Goal: Check status: Check status

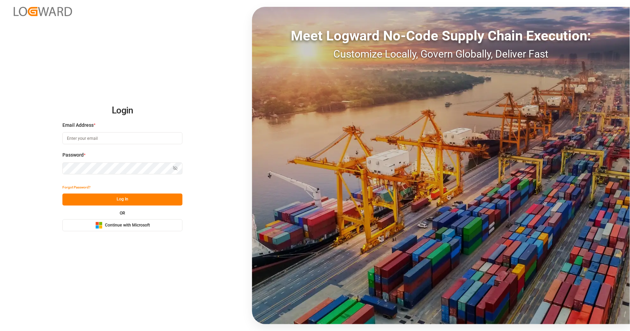
click at [161, 226] on button "Microsoft Logo Continue with Microsoft" at bounding box center [122, 225] width 120 height 12
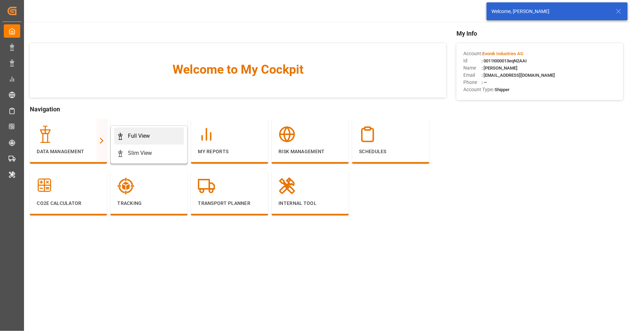
click at [124, 132] on div "Full View" at bounding box center [149, 136] width 64 height 8
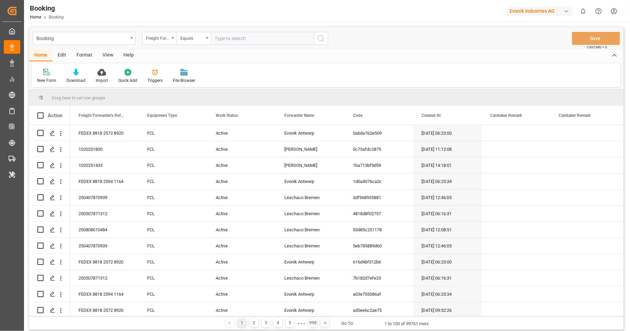
click at [83, 53] on div "Format" at bounding box center [84, 56] width 26 height 12
click at [56, 75] on div at bounding box center [47, 72] width 20 height 7
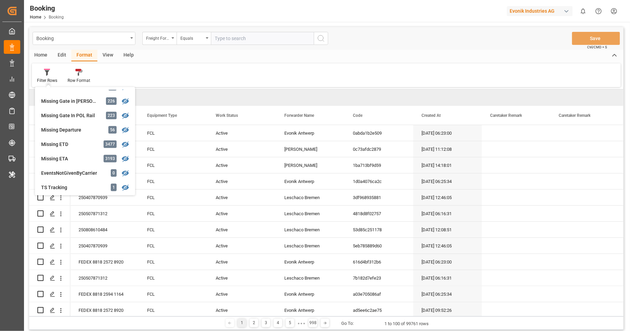
scroll to position [121, 0]
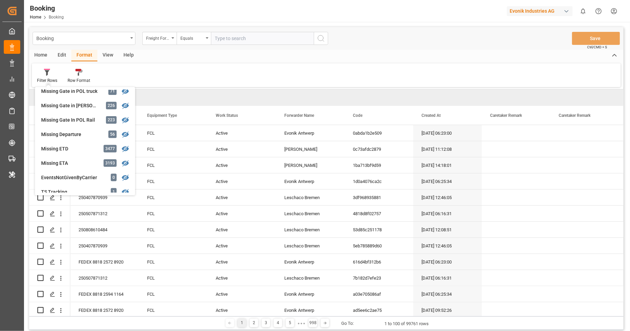
click at [231, 75] on div "Filter Rows GHM Tracking 2679 Karl gross 0 Evonik3rdParty 0 Business Line to be…" at bounding box center [326, 75] width 589 height 24
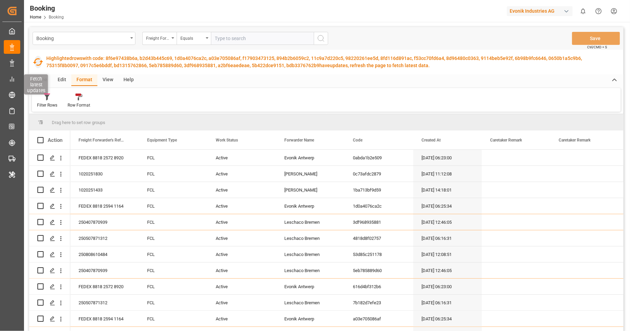
click at [37, 65] on icon "button" at bounding box center [38, 62] width 10 height 8
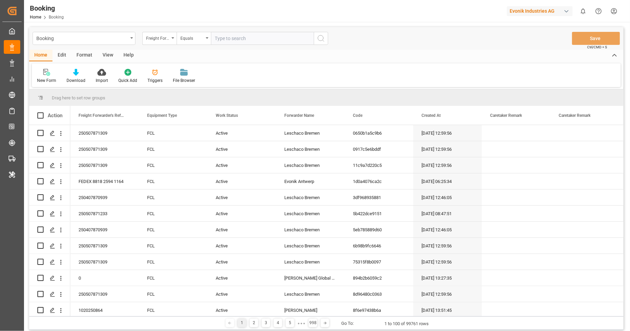
click at [87, 55] on div "Format" at bounding box center [84, 56] width 26 height 12
click at [52, 74] on div at bounding box center [47, 72] width 20 height 7
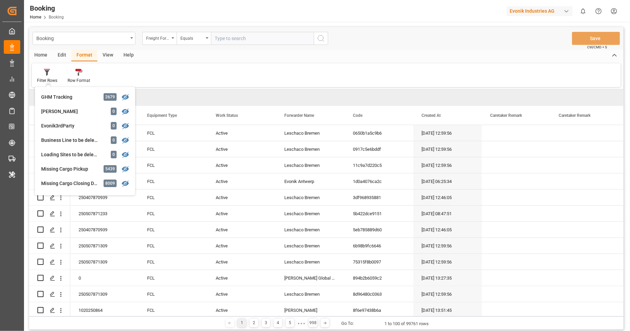
click at [337, 68] on div "Filter Rows GHM Tracking 2679 Karl gross 0 Evonik3rdParty 0 Business Line to be…" at bounding box center [326, 75] width 589 height 24
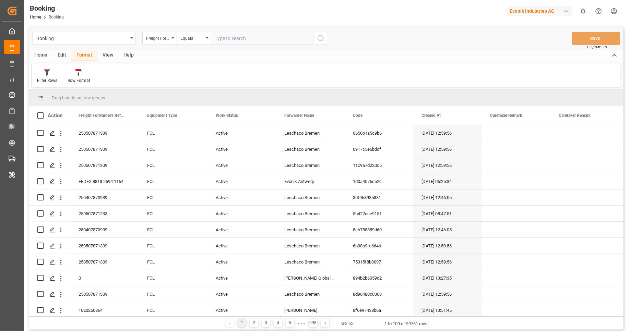
click at [523, 12] on div "Evonik Industries AG" at bounding box center [540, 11] width 66 height 10
type input "evonik us"
click at [524, 45] on span "Evonik US" at bounding box center [518, 43] width 29 height 7
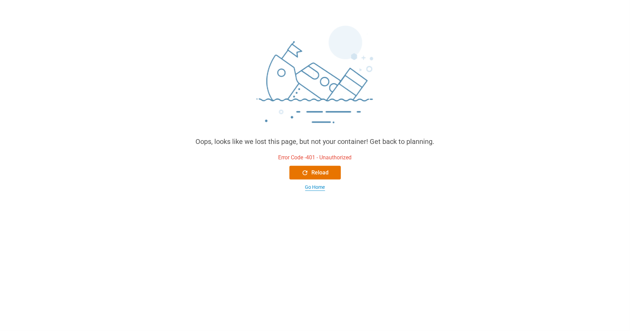
click at [317, 190] on div "Go Home" at bounding box center [315, 187] width 20 height 7
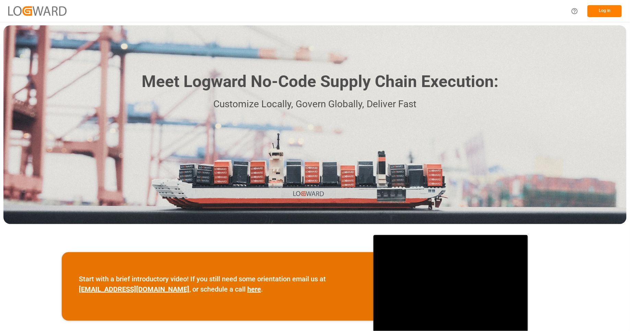
click at [601, 15] on button "Log In" at bounding box center [604, 11] width 34 height 12
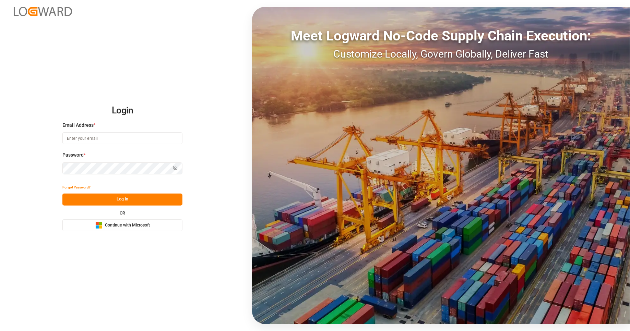
click at [133, 227] on span "Continue with Microsoft" at bounding box center [127, 226] width 45 height 6
click at [129, 225] on span "Continue with Microsoft" at bounding box center [127, 226] width 45 height 6
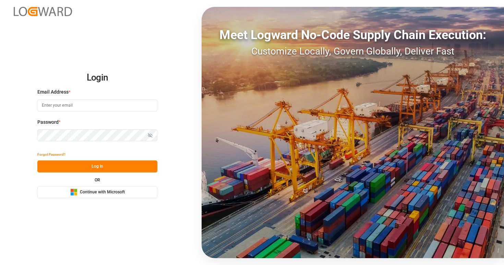
click at [105, 192] on span "Continue with Microsoft" at bounding box center [102, 192] width 45 height 6
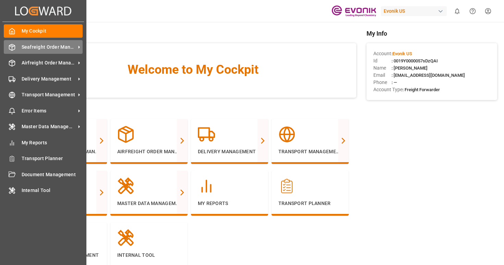
click at [49, 48] on span "Seafreight Order Management" at bounding box center [49, 47] width 54 height 7
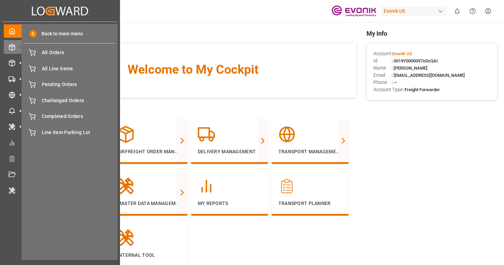
click at [77, 45] on div "Back to main menu All Orders All Orders All Line Items All Line Items Pending O…" at bounding box center [70, 142] width 96 height 236
click at [73, 53] on span "All Orders" at bounding box center [79, 52] width 74 height 7
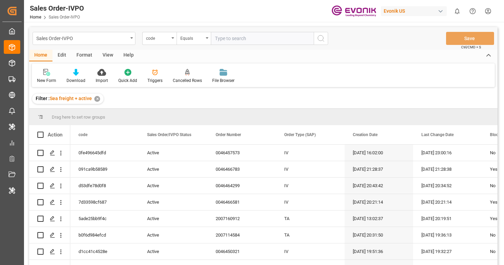
click at [92, 42] on div "Sales Order-IVPO" at bounding box center [84, 38] width 103 height 13
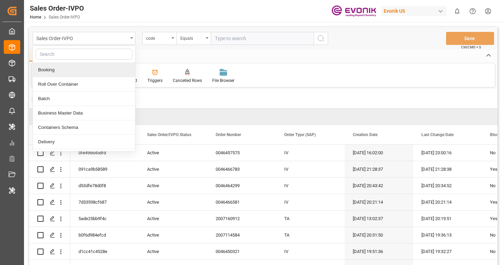
click at [86, 73] on div "Booking" at bounding box center [84, 70] width 102 height 14
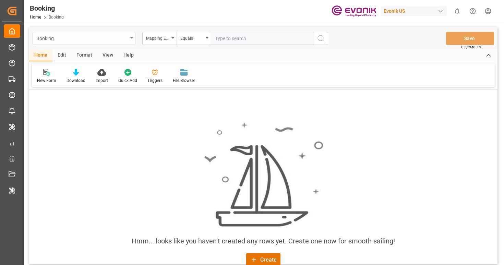
click at [109, 38] on div "Booking" at bounding box center [82, 38] width 92 height 9
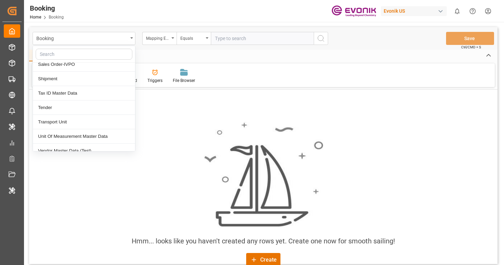
scroll to position [200, 0]
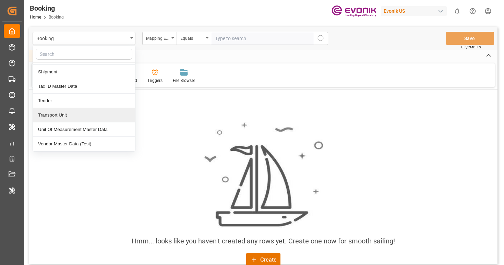
click at [70, 119] on div "Transport Unit" at bounding box center [84, 115] width 102 height 14
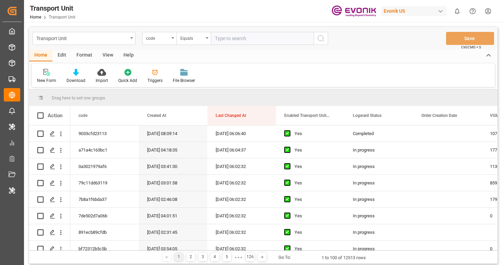
click at [88, 58] on div "Format" at bounding box center [84, 56] width 26 height 12
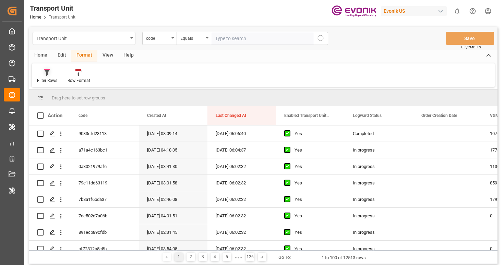
click at [56, 80] on div "Filter Rows" at bounding box center [47, 80] width 20 height 6
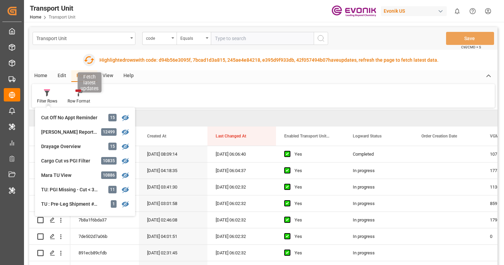
click at [89, 60] on icon "button" at bounding box center [88, 60] width 11 height 11
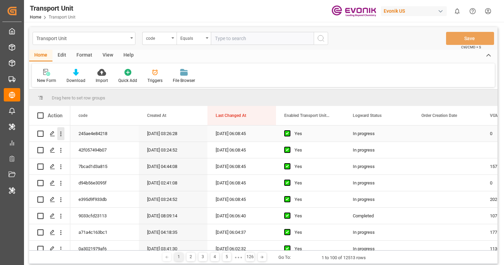
click at [61, 133] on icon "open menu" at bounding box center [60, 134] width 1 height 5
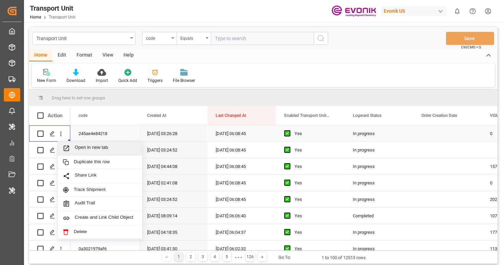
click at [76, 148] on span "Open in new tab" at bounding box center [106, 148] width 62 height 7
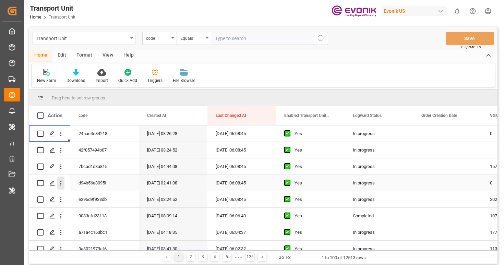
click at [60, 182] on icon "open menu" at bounding box center [60, 183] width 1 height 5
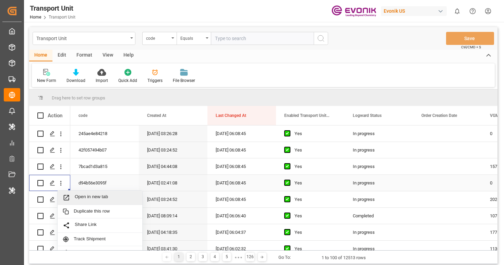
click at [81, 194] on span "Open in new tab" at bounding box center [106, 197] width 62 height 7
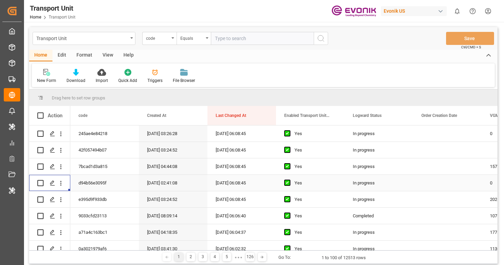
click at [64, 55] on div "Edit" at bounding box center [61, 56] width 19 height 12
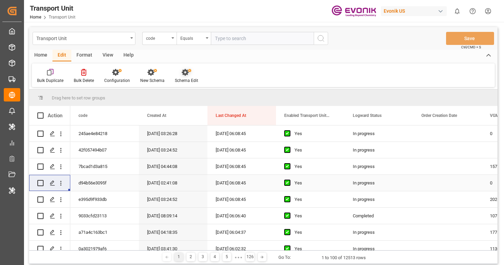
click at [186, 69] on icon at bounding box center [187, 72] width 10 height 7
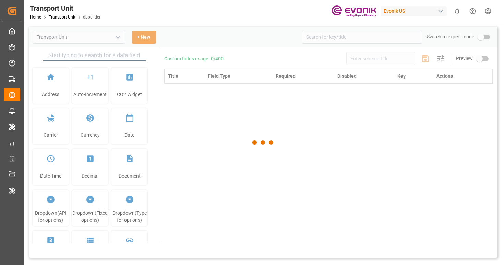
type input "Transport Unit"
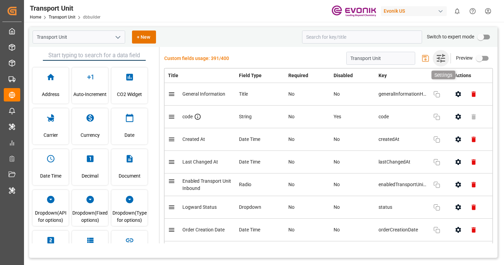
click at [443, 61] on icon "button" at bounding box center [441, 58] width 8 height 8
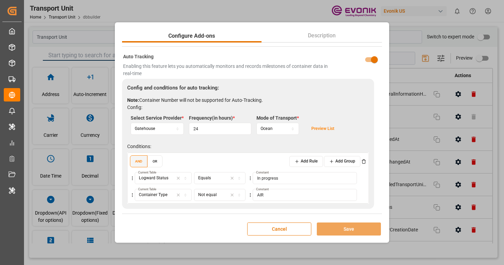
scroll to position [141, 0]
click at [293, 231] on button "Cancel" at bounding box center [279, 229] width 64 height 13
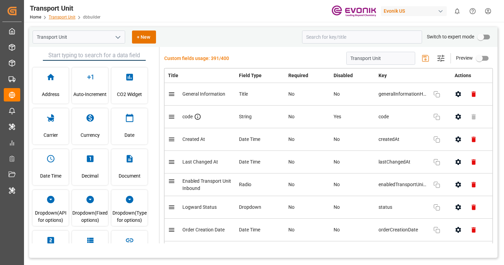
click at [55, 18] on link "Transport Unit" at bounding box center [62, 17] width 27 height 5
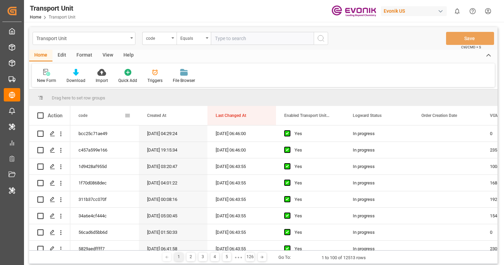
click at [127, 117] on span at bounding box center [127, 115] width 6 height 6
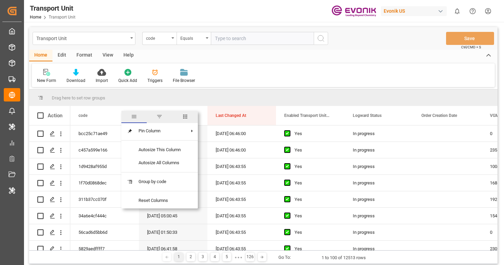
click at [181, 115] on span "columns" at bounding box center [184, 117] width 25 height 12
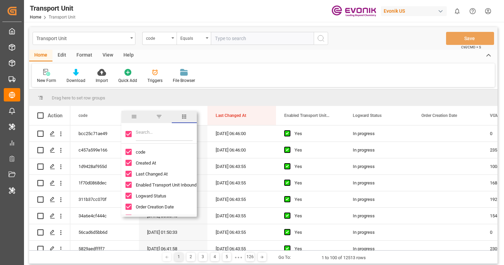
click at [130, 134] on input "Toggle Select All Columns" at bounding box center [129, 134] width 6 height 6
checkbox input "false"
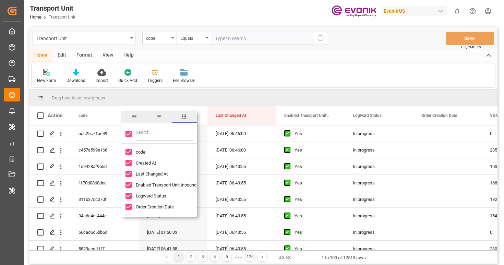
checkbox input "false"
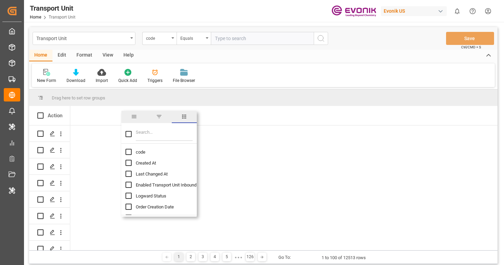
click at [149, 136] on input "Filter Columns Input" at bounding box center [164, 134] width 57 height 14
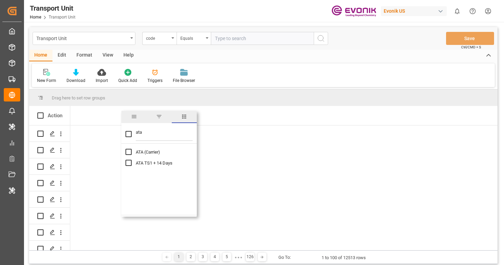
type input "ata"
click at [145, 155] on div "ATA (Carrier)" at bounding box center [163, 151] width 75 height 11
click at [130, 152] on input "ATA (Carrier) column toggle visibility (hidden)" at bounding box center [129, 152] width 6 height 6
checkbox input "true"
checkbox input "false"
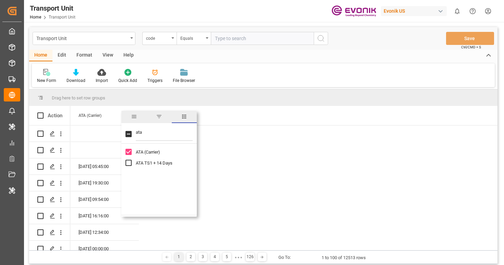
click at [231, 100] on div "Drag here to set row groups" at bounding box center [263, 97] width 468 height 16
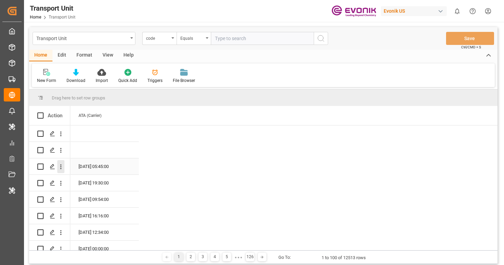
click at [60, 170] on icon "open menu" at bounding box center [60, 166] width 7 height 7
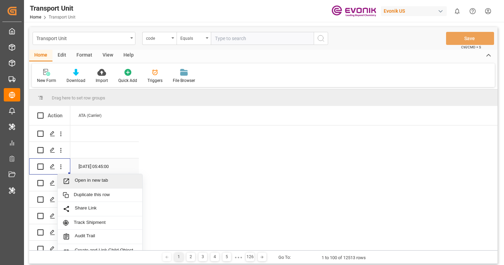
click at [92, 180] on span "Open in new tab" at bounding box center [106, 181] width 62 height 7
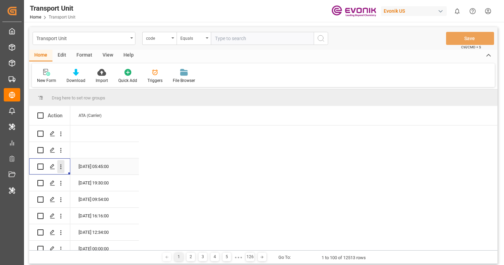
click at [62, 167] on icon "open menu" at bounding box center [60, 166] width 7 height 7
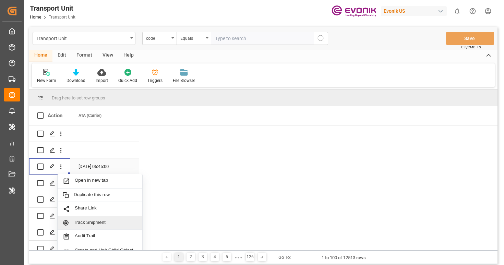
click at [96, 221] on span "Track Shipment" at bounding box center [105, 223] width 63 height 6
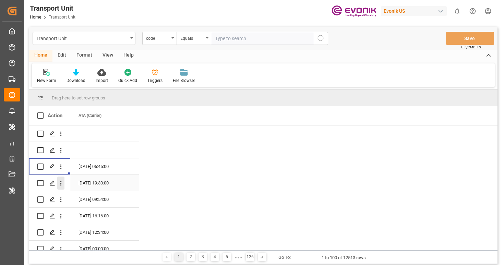
click at [60, 186] on icon "open menu" at bounding box center [60, 183] width 7 height 7
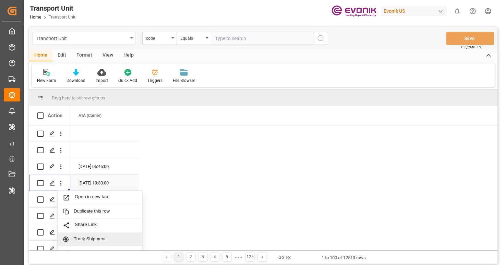
click at [95, 238] on span "Track Shipment" at bounding box center [105, 239] width 63 height 6
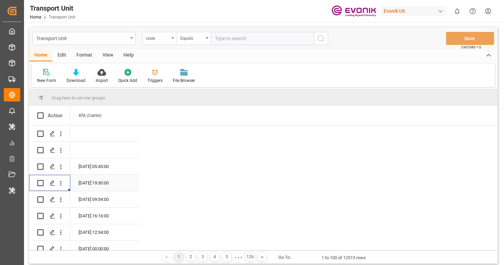
click at [430, 14] on div "Evonik US" at bounding box center [414, 11] width 66 height 10
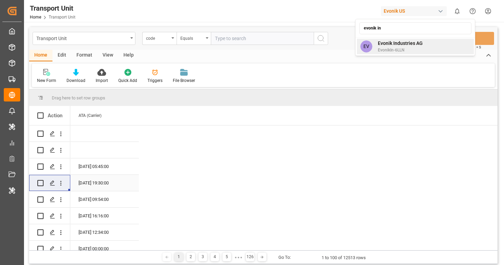
type input "evonik in"
click at [424, 49] on div "EV Evonik Industries AG EvonikIn-6LLN" at bounding box center [415, 46] width 117 height 15
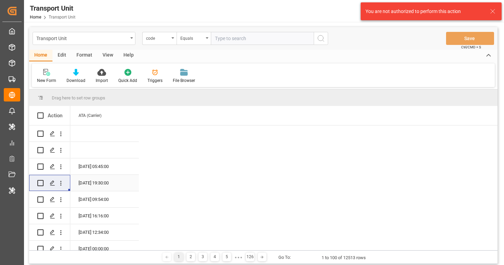
click at [495, 13] on icon at bounding box center [493, 11] width 8 height 8
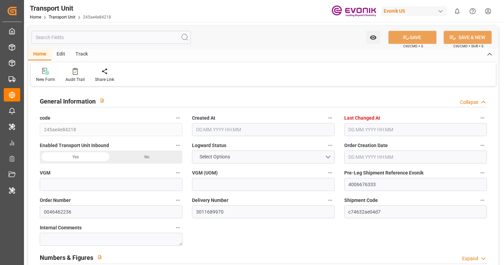
type input "0"
type input "Maersk"
type input "Maersk Line AS"
type input "USJAX"
type input "BRSSZ"
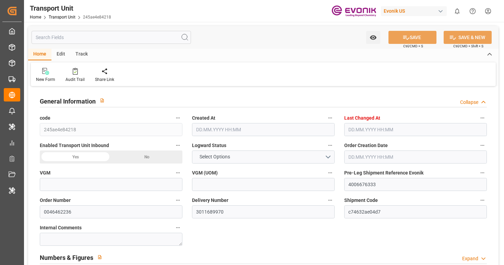
type input "9283186"
type input "USJAX"
type input "BRSSZ"
type input "9283186"
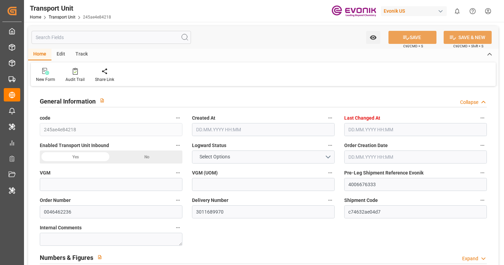
type input "5456.554"
type input "[DATE] 03:26"
type input "[DATE] 06:08"
type input "[DATE]"
type input "[DATE] 04:57"
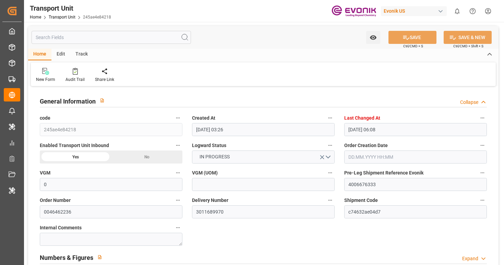
type input "[DATE] 11:17"
type input "[DATE] 05:42"
type input "[DATE] 12:30"
type input "[DATE] 11:25"
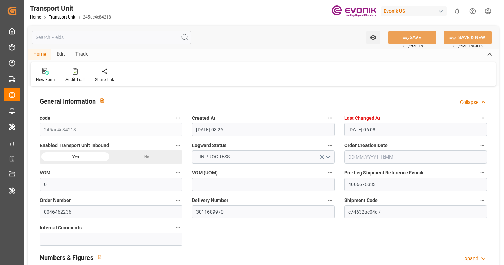
type input "[DATE] 00:00"
type input "[DATE] 21:47"
type input "[DATE] 00:00"
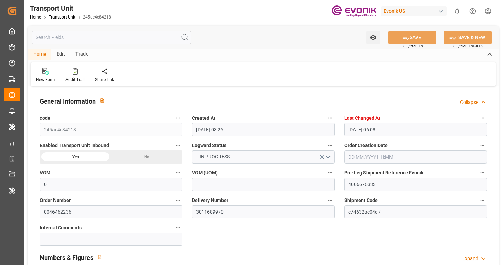
type input "[DATE] 00:00"
type input "[DATE] 16:00"
type input "[DATE]"
type input "[DATE] 11:30"
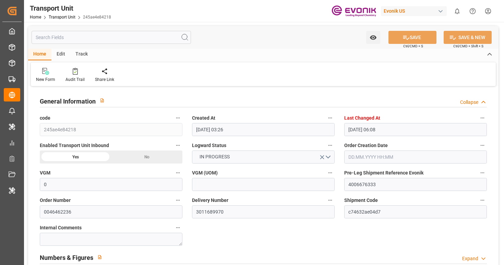
type input "[DATE] 11:30"
type input "[DATE] 09:11"
type input "[DATE] 15:50"
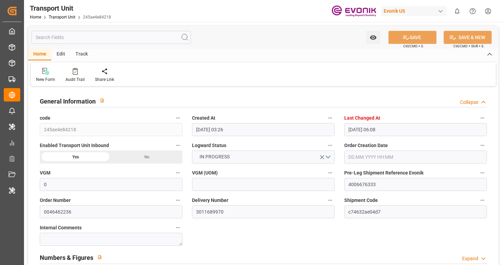
type input "[DATE] 12:30"
type input "[DATE] 22:29"
type input "[DATE] 01:00"
type input "[DATE] 14:25"
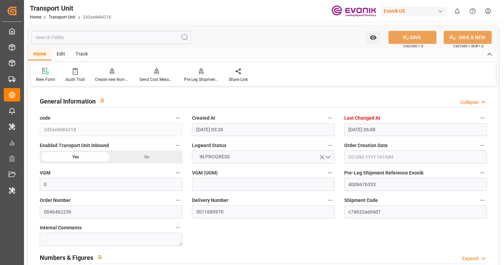
click at [83, 52] on div "Track" at bounding box center [81, 55] width 23 height 12
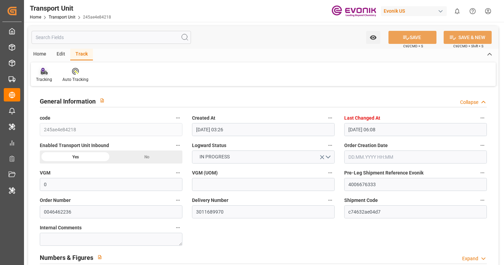
click at [45, 71] on icon at bounding box center [43, 72] width 7 height 5
type input "0"
type input "Hapag Lloyd"
type input "Hapag Lloyd Aktiengesellschaft"
type input "USNYC"
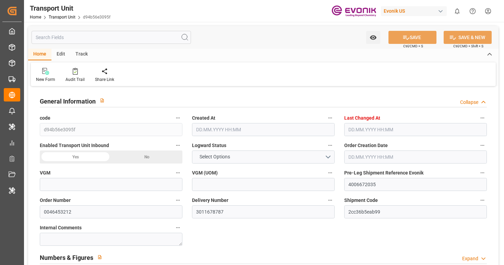
type input "IDSRG"
type input "9698654"
type input "USNYC"
type input "IDSRG"
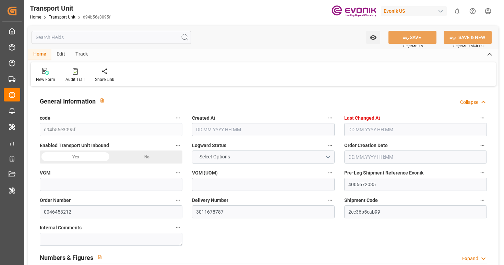
type input "9353230"
type input "7021.44"
type input "23.06.2025 02:41"
type input "30.08.2025 06:08"
type input "21.09.2025"
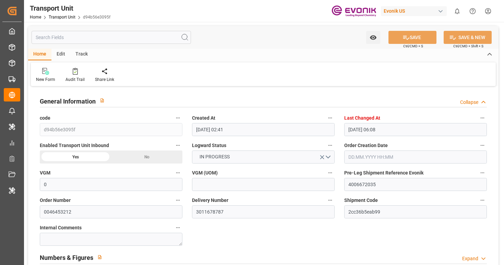
type input "18.07.2025 12:05"
type input "22.07.2025 08:50"
type input "25.07.2025 00:00"
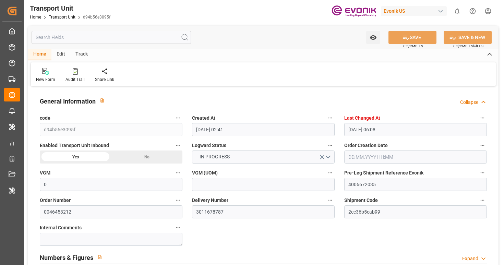
type input "25.07.2025 23:18"
type input "06.09.2025 00:00"
type input "21.07.2025 17:00"
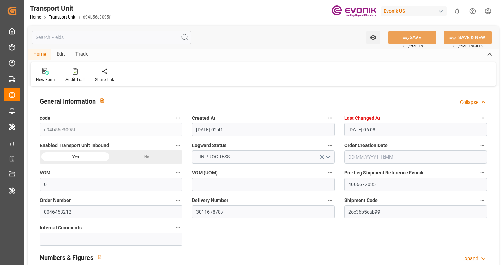
type input "25.07.2025"
type input "25.07.2025 16:54"
type input "25.07.2025 23:00"
type input "25.07.2025 23:31"
type input "29.08.2025 18:00"
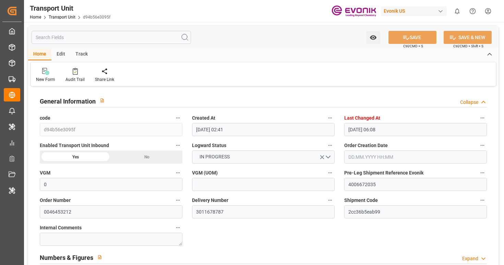
type input "29.08.2025 14:46"
type input "29.08.2025 17:30"
type input "30.08.2025 03:13"
type input "30.08.2025 03:28"
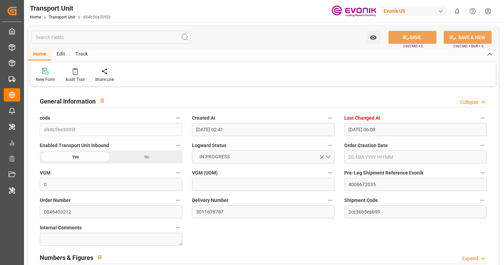
type input "31.08.2025 22:00"
type input "06.09.2025 19:00"
type input "06.09.2025 23:17"
type input "10.09.2025 23:17"
click at [86, 52] on div "Track" at bounding box center [81, 55] width 23 height 12
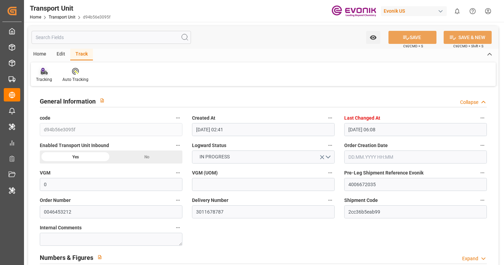
click at [36, 72] on div at bounding box center [44, 71] width 16 height 7
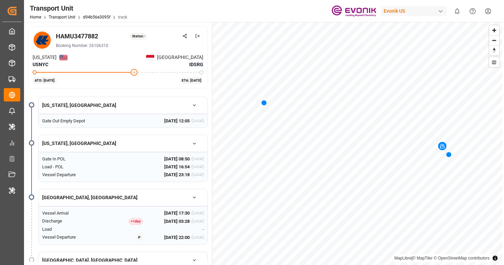
click at [497, 31] on span "Zoom in" at bounding box center [494, 30] width 10 height 10
click at [494, 32] on span "Zoom in" at bounding box center [494, 30] width 10 height 10
click at [395, 14] on div "Evonik US" at bounding box center [414, 11] width 66 height 10
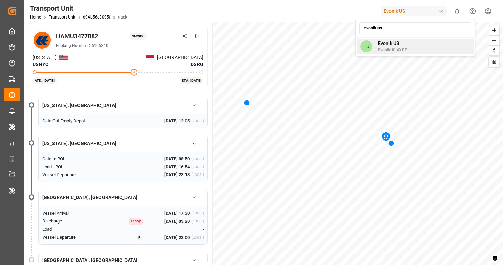
type input "evonik us"
click at [405, 49] on span "EvonikUS-4XPF" at bounding box center [392, 50] width 29 height 6
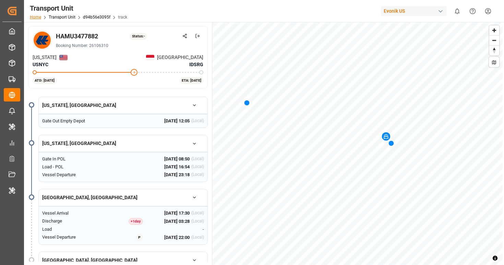
click at [37, 17] on link "Home" at bounding box center [35, 17] width 11 height 5
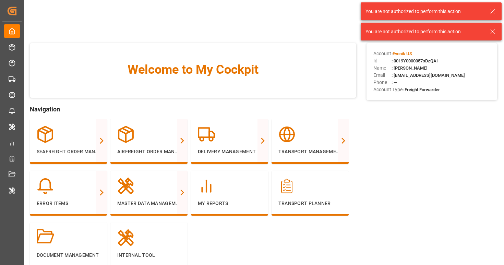
click at [489, 12] on icon at bounding box center [493, 11] width 8 height 8
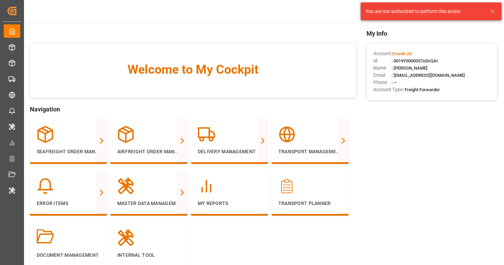
click at [492, 14] on icon at bounding box center [493, 11] width 8 height 8
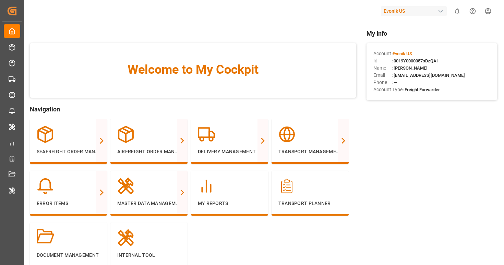
click at [415, 11] on div "Evonik US" at bounding box center [414, 11] width 66 height 10
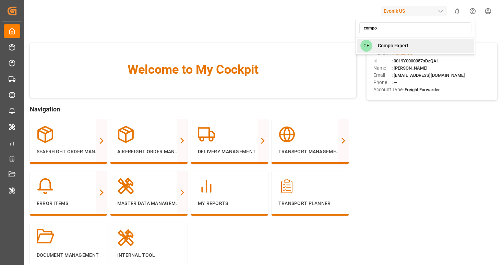
type input "compo"
click at [381, 49] on div "CE Compo Expert" at bounding box center [415, 46] width 117 height 14
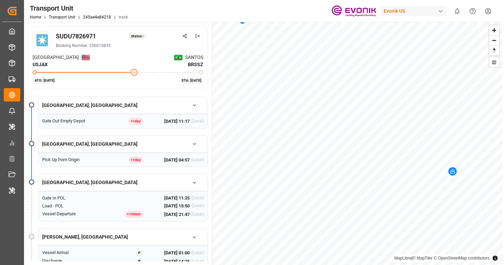
click at [243, 6] on div "Transport Unit Home Transport Unit 245ae4e84218 track Evonik US 0 Notifications…" at bounding box center [261, 11] width 485 height 22
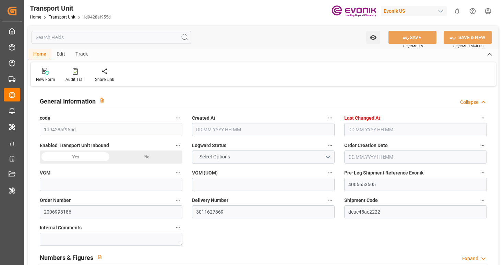
type input "10046.609"
type input "Maersk"
type input "Maersk Line AS"
type input "USHOU"
type input "BRSSZ"
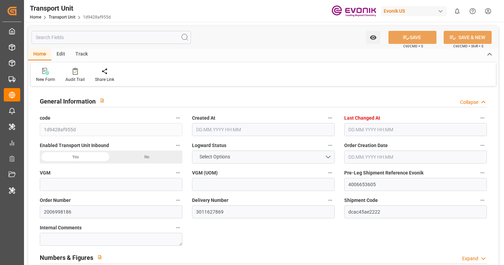
type input "9525314"
type input "USHOU"
type input "BRSSZ"
type input "9525314"
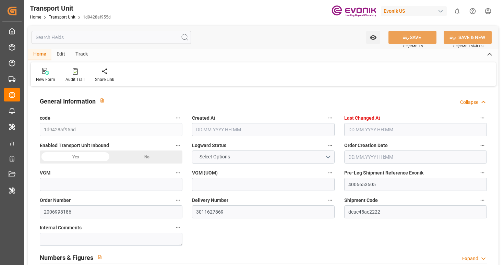
type input "7866.8"
type input "27.06.2025 03:20"
type input "30.08.2025 06:43"
type input "15.08.2025"
type input "10.07.2025 10:47"
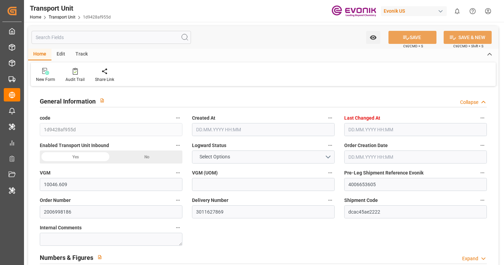
type input "17.07.2025 10:16"
type input "24.07.2025 00:00"
type input "23.07.2025 19:46"
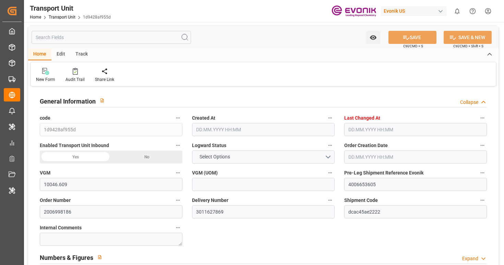
type input "17.08.2025 00:00"
type input "15.08.2025 00:00"
type input "17.08.2025 05:45"
type input "17.08.2025 19:30"
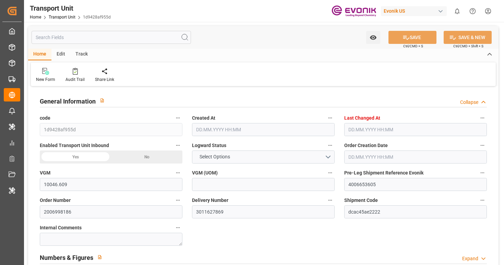
type input "17.07.2025 16:00"
type input "[DATE]"
type input "23.07.2025 14:33"
type input "23.07.2025 19:30"
type input "23.07.2025 20:02"
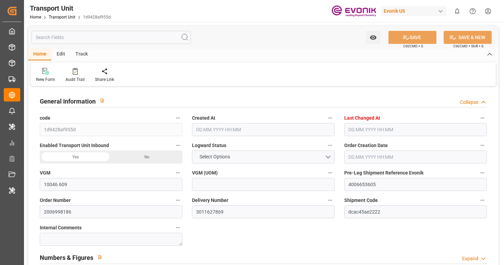
type input "17.08.2025 06:00"
type input "17.08.2025 05:22"
type input "17.08.2025 18:45"
type input "17.08.2025 12:09"
type input "21.08.2025 12:09"
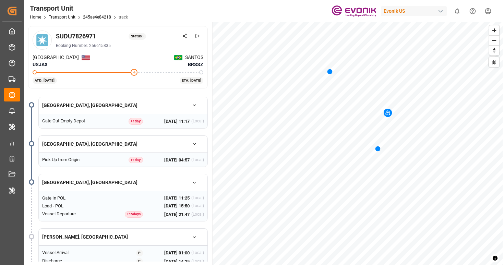
click at [260, 11] on div "Evonik US" at bounding box center [414, 11] width 66 height 10
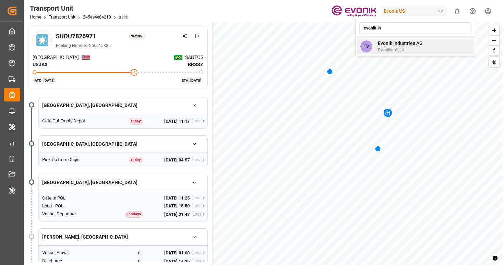
type input "evonik in"
click at [260, 50] on span "EvonikIn-6LLN" at bounding box center [400, 50] width 45 height 6
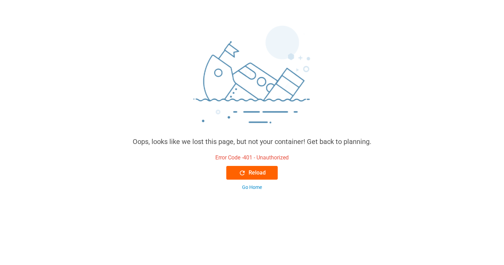
click at [258, 179] on button "Reload" at bounding box center [251, 173] width 51 height 14
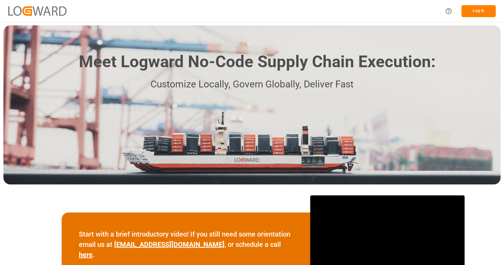
click at [474, 4] on div "Log In" at bounding box center [468, 10] width 55 height 15
click at [474, 16] on button "Log In" at bounding box center [479, 11] width 34 height 12
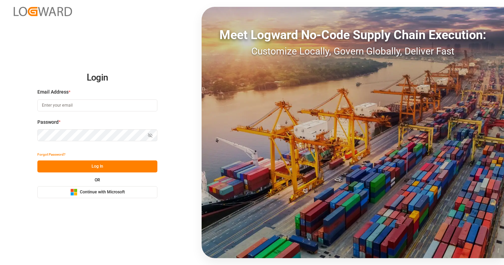
click at [108, 193] on span "Continue with Microsoft" at bounding box center [102, 192] width 45 height 6
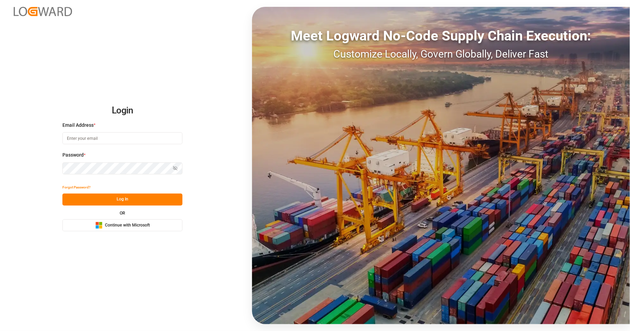
click at [135, 226] on span "Continue with Microsoft" at bounding box center [127, 226] width 45 height 6
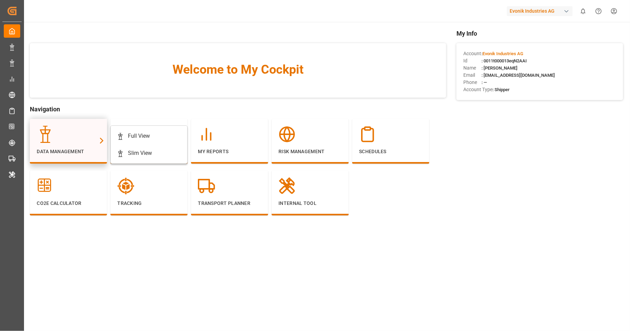
click at [77, 148] on p "Data Management" at bounding box center [68, 151] width 63 height 7
click at [150, 137] on div "Full View" at bounding box center [149, 136] width 64 height 8
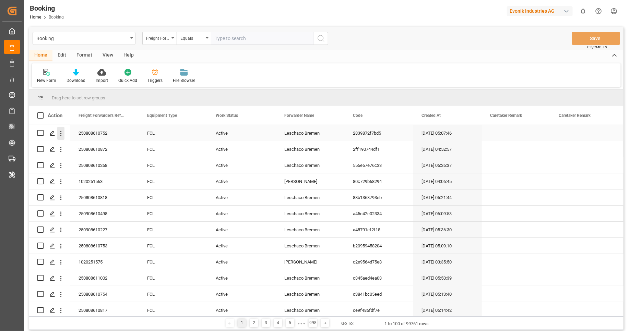
click at [60, 134] on icon "open menu" at bounding box center [60, 133] width 7 height 7
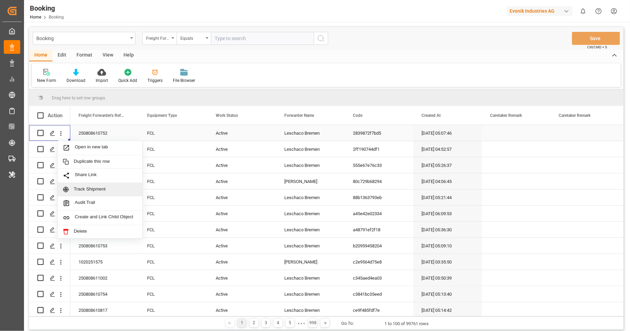
click at [95, 192] on div "Track Shipment" at bounding box center [100, 189] width 85 height 13
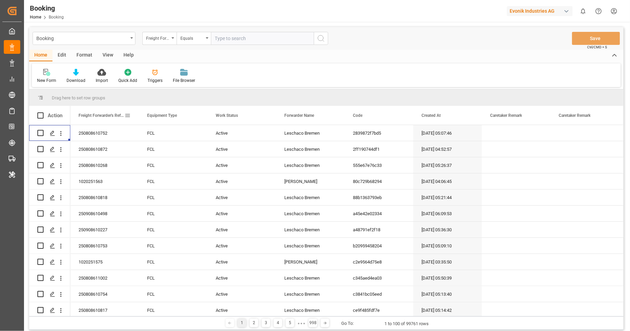
click at [128, 114] on span at bounding box center [127, 115] width 6 height 6
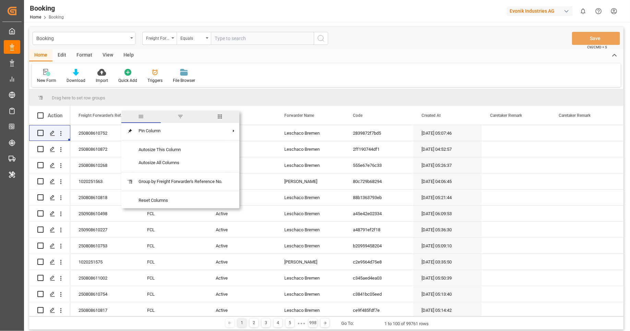
click at [218, 117] on span "columns" at bounding box center [220, 117] width 6 height 6
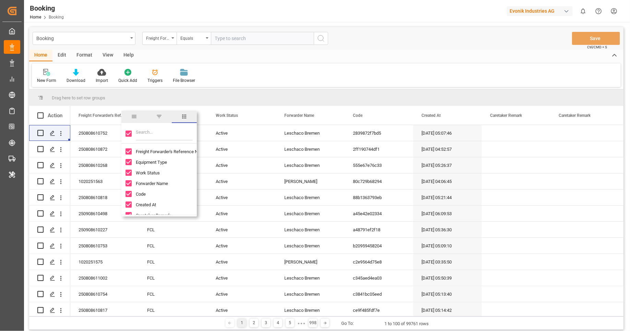
click at [128, 134] on input "Toggle Select All Columns" at bounding box center [129, 134] width 6 height 6
checkbox input "false"
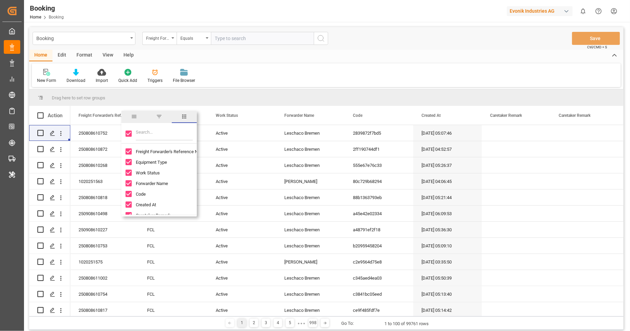
checkbox input "false"
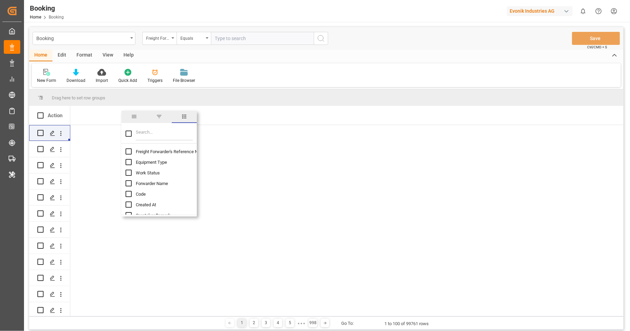
click at [146, 136] on input "Filter Columns Input" at bounding box center [164, 134] width 57 height 14
type input "ATD"
click at [130, 153] on input "ATD column toggle visibility (hidden)" at bounding box center [129, 151] width 6 height 6
checkbox input "true"
checkbox input "false"
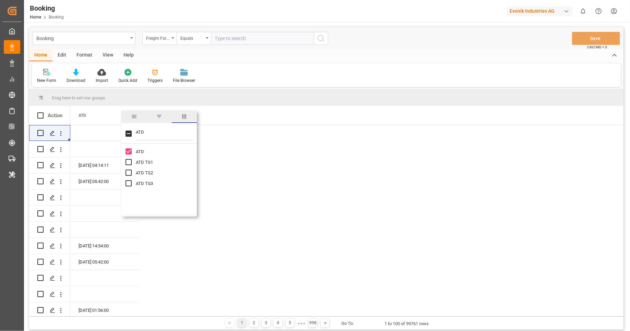
click at [263, 109] on div "ATD" at bounding box center [346, 115] width 553 height 19
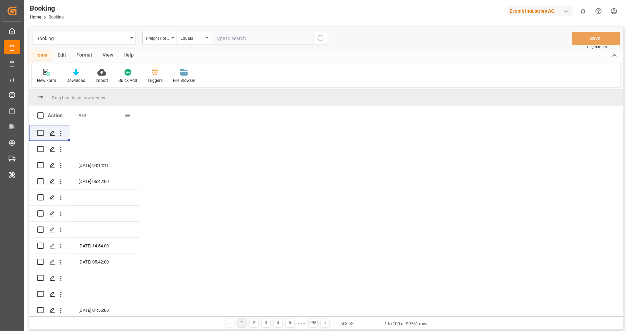
click at [87, 118] on div "ATD" at bounding box center [102, 115] width 46 height 19
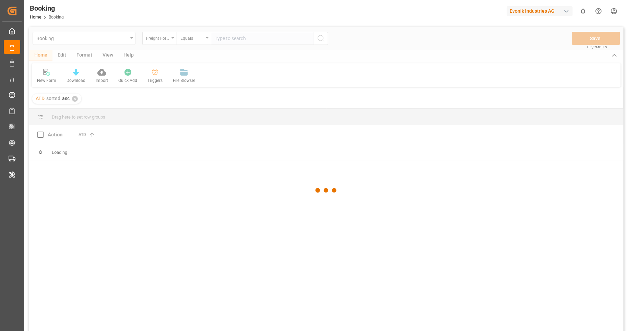
click at [87, 118] on div at bounding box center [326, 190] width 594 height 327
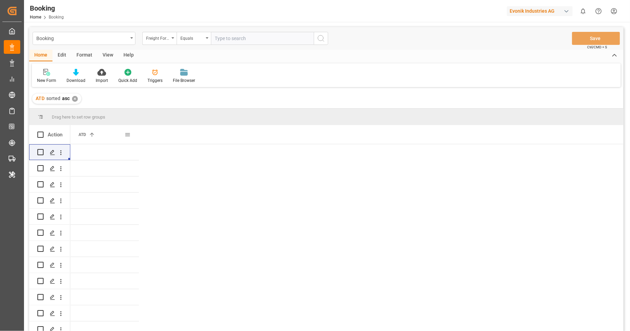
click at [88, 136] on div "ATD 1" at bounding box center [102, 134] width 46 height 19
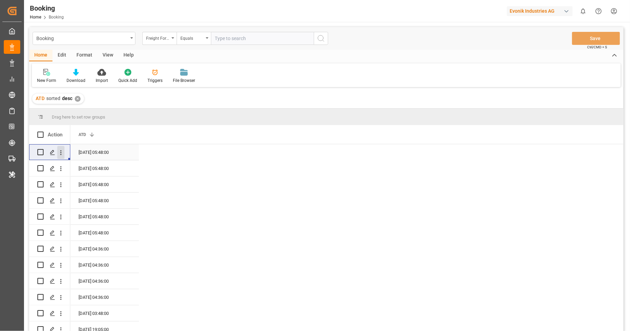
click at [62, 155] on icon "open menu" at bounding box center [60, 152] width 7 height 7
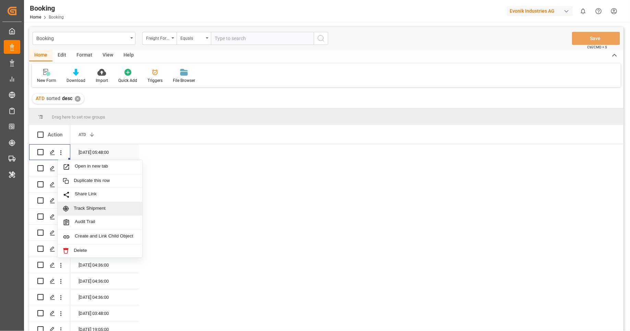
click at [90, 206] on span "Track Shipment" at bounding box center [105, 209] width 63 height 6
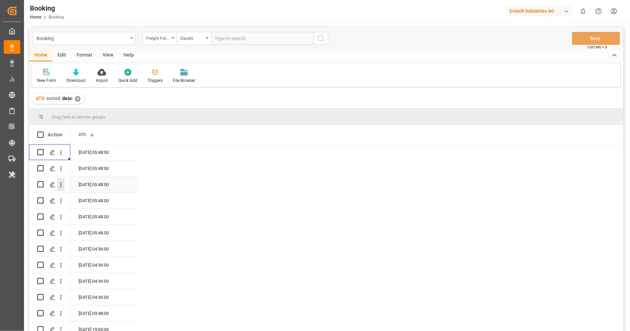
click at [64, 182] on icon "open menu" at bounding box center [60, 184] width 7 height 7
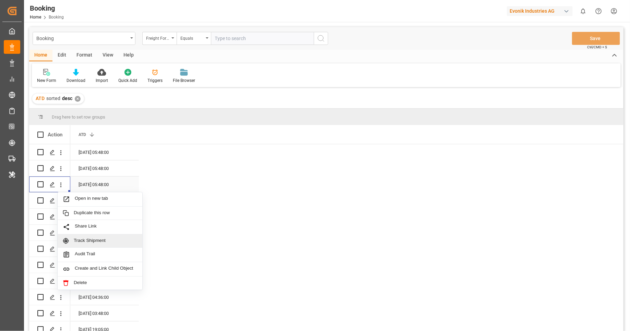
click at [92, 242] on span "Track Shipment" at bounding box center [105, 241] width 63 height 6
click at [62, 234] on icon "open menu" at bounding box center [60, 233] width 7 height 7
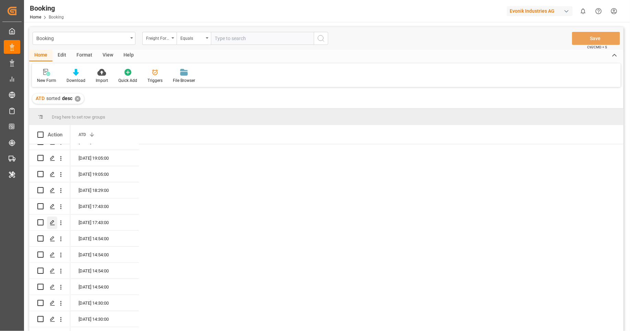
scroll to position [167, 0]
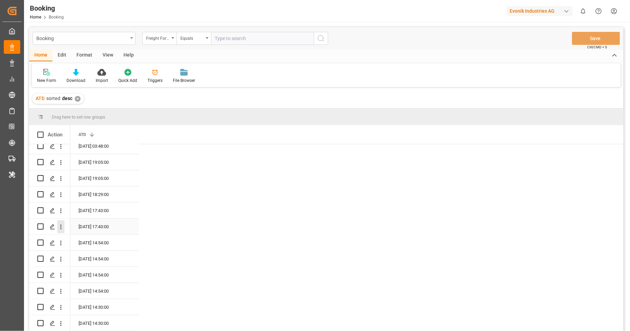
click at [62, 228] on icon "open menu" at bounding box center [60, 227] width 7 height 7
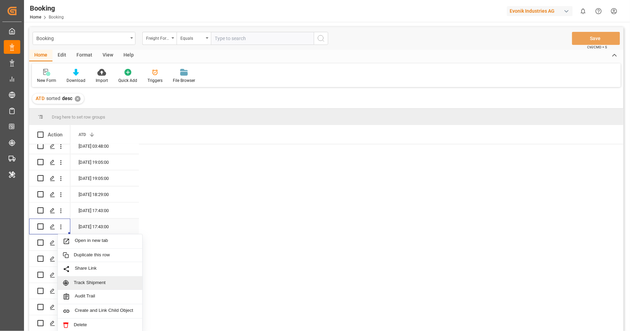
click at [88, 280] on span "Track Shipment" at bounding box center [105, 283] width 63 height 6
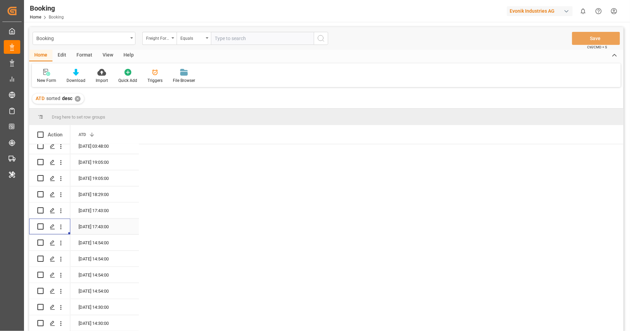
click at [557, 11] on div "Evonik Industries AG" at bounding box center [540, 11] width 66 height 10
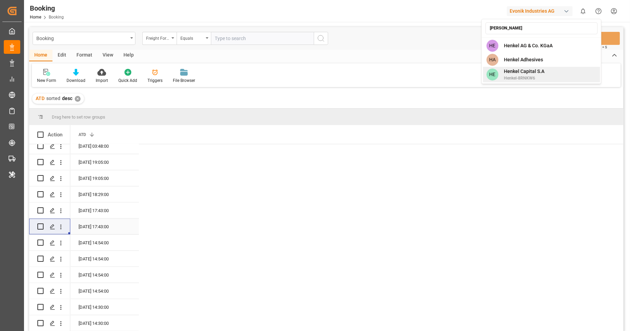
type input "henke"
click at [552, 72] on div "HE Henkel Capital S.A Henkel-8RNKW6" at bounding box center [541, 74] width 117 height 15
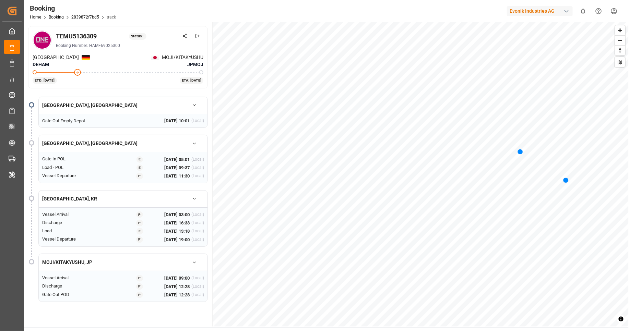
click at [434, 14] on div "Booking Home Booking 2839872f7bd5 track Evonik Industries AG 0 Notifications On…" at bounding box center [324, 11] width 611 height 22
click at [195, 15] on div "Booking Home Booking 2839872f7bd5 track Evonik Industries AG 0 Notifications On…" at bounding box center [324, 11] width 611 height 22
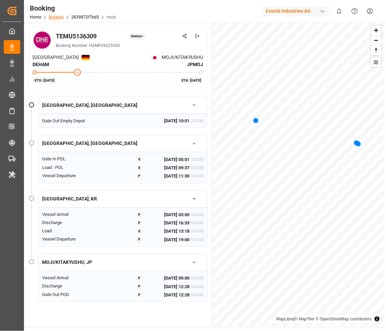
click at [58, 16] on link "Booking" at bounding box center [56, 17] width 15 height 5
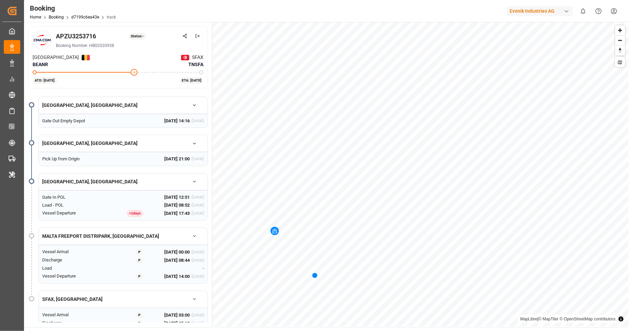
click at [445, 12] on div at bounding box center [473, 11] width 58 height 12
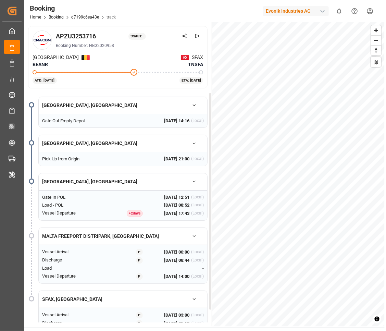
scroll to position [17, 0]
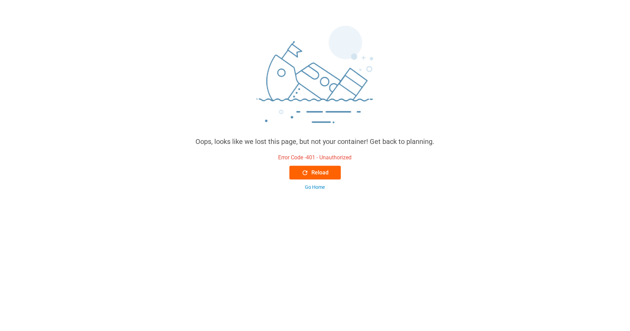
click at [312, 178] on button "Reload" at bounding box center [314, 173] width 51 height 14
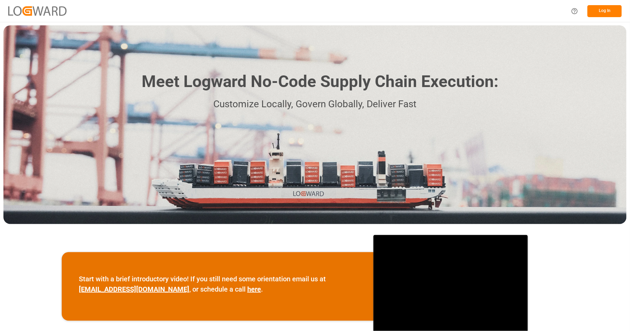
click at [613, 11] on button "Log In" at bounding box center [604, 11] width 34 height 12
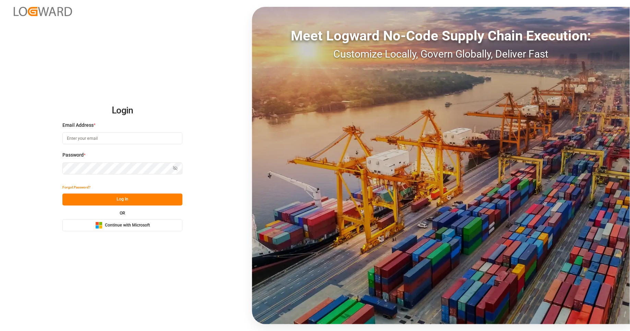
click at [125, 230] on button "Microsoft Logo Continue with Microsoft" at bounding box center [122, 225] width 120 height 12
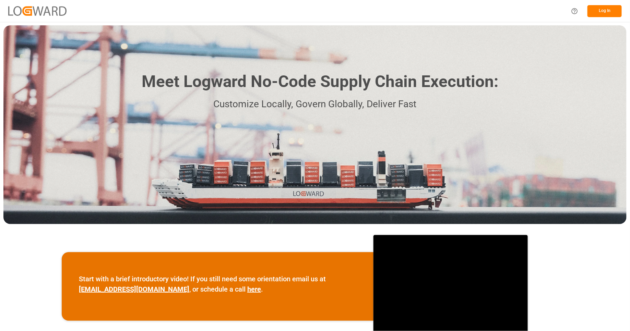
click at [616, 9] on button "Log In" at bounding box center [604, 11] width 34 height 12
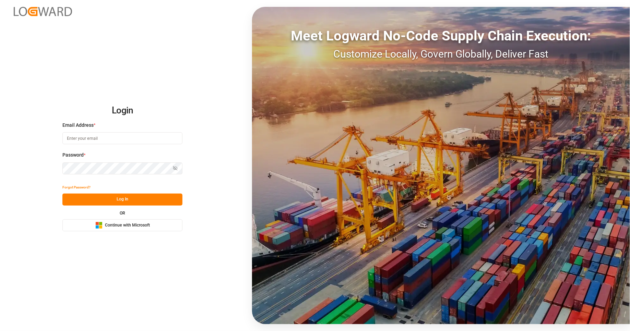
click at [147, 225] on span "Continue with Microsoft" at bounding box center [127, 226] width 45 height 6
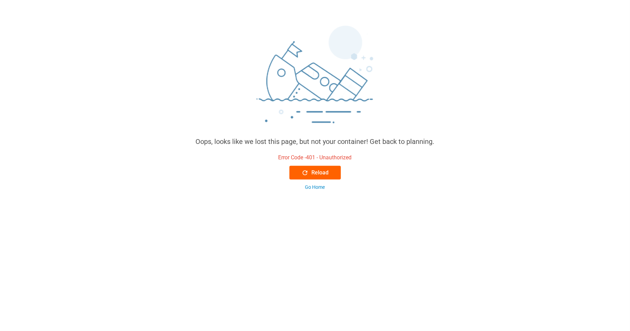
click at [324, 171] on div "Reload" at bounding box center [314, 173] width 27 height 8
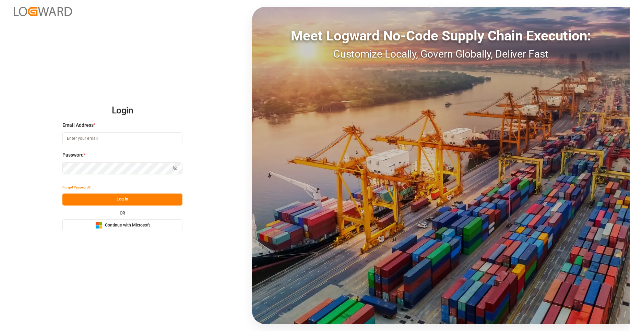
click at [141, 226] on span "Continue with Microsoft" at bounding box center [127, 226] width 45 height 6
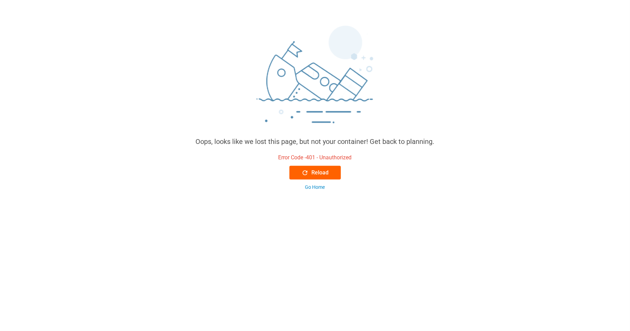
click at [322, 170] on div "Reload" at bounding box center [314, 173] width 27 height 8
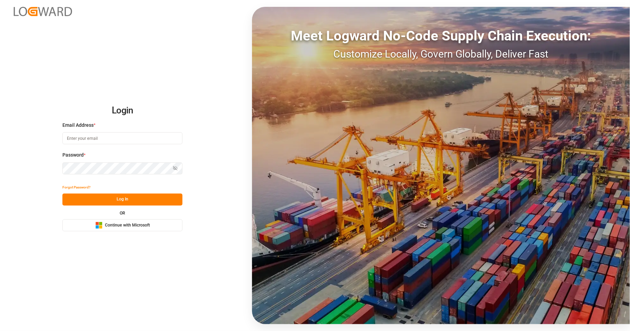
click at [153, 226] on button "Microsoft Logo Continue with Microsoft" at bounding box center [122, 225] width 120 height 12
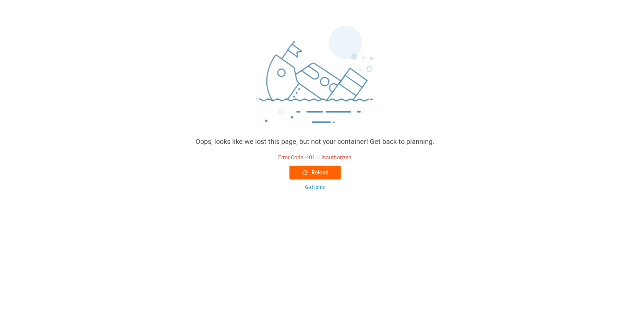
click at [311, 174] on div "Reload" at bounding box center [314, 173] width 27 height 8
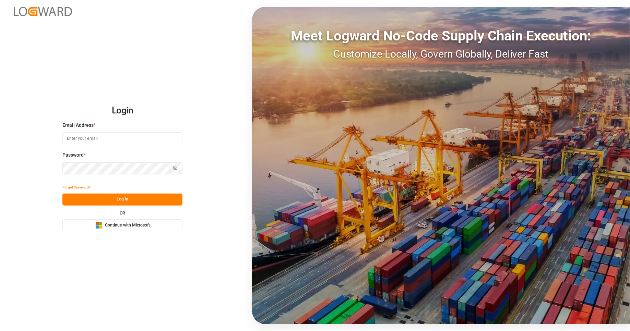
click at [120, 234] on div "Login Email Address * Password * Show password Forgot Password? Log In OR Micro…" at bounding box center [315, 165] width 630 height 331
click at [120, 233] on div "Login Email Address * Password * Show password Forgot Password? Log In OR Micro…" at bounding box center [315, 165] width 630 height 331
click at [133, 227] on span "Continue with Microsoft" at bounding box center [127, 226] width 45 height 6
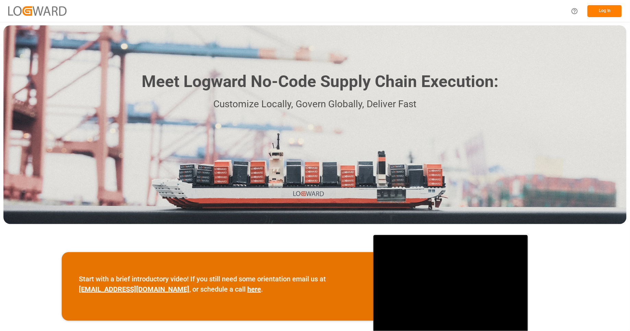
click at [599, 16] on button "Log In" at bounding box center [604, 11] width 34 height 12
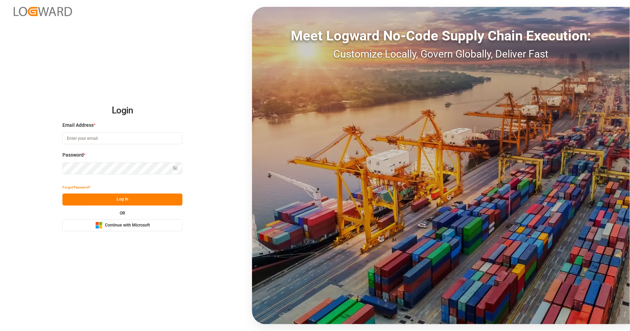
click at [147, 227] on span "Continue with Microsoft" at bounding box center [127, 226] width 45 height 6
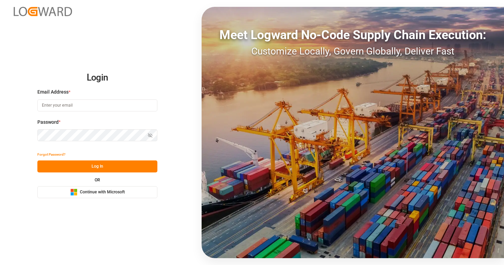
click at [108, 192] on span "Continue with Microsoft" at bounding box center [102, 192] width 45 height 6
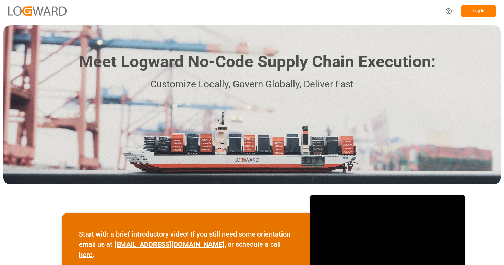
click at [483, 13] on button "Log In" at bounding box center [479, 11] width 34 height 12
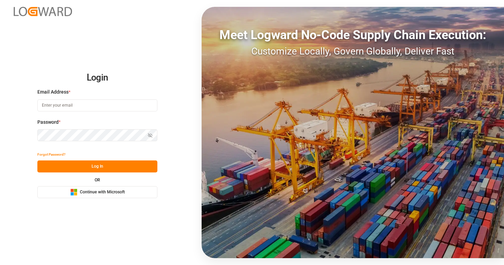
click at [91, 194] on span "Continue with Microsoft" at bounding box center [102, 192] width 45 height 6
click at [130, 196] on button "Microsoft Logo Continue with Microsoft" at bounding box center [97, 192] width 120 height 12
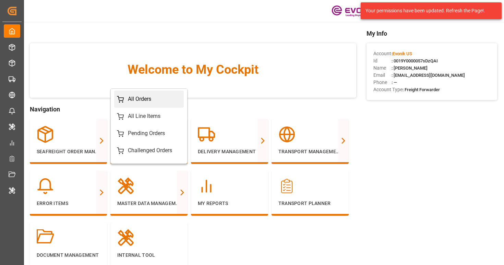
click at [134, 100] on div "All Orders" at bounding box center [139, 99] width 23 height 8
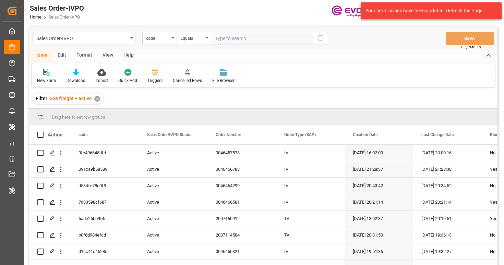
click at [95, 99] on div "✕" at bounding box center [97, 99] width 6 height 6
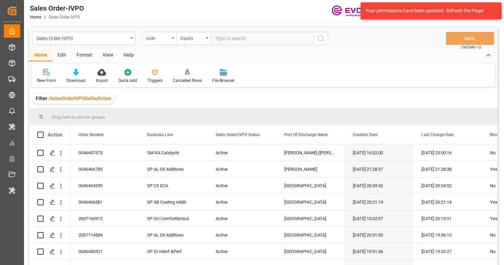
click at [108, 41] on div "Sales Order-IVPO" at bounding box center [82, 38] width 92 height 9
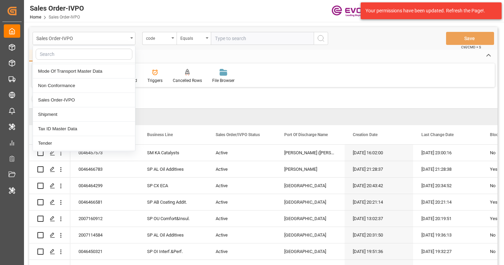
scroll to position [200, 0]
click at [63, 115] on div "Transport Unit" at bounding box center [84, 115] width 102 height 14
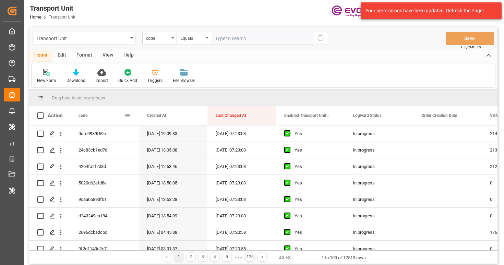
click at [129, 114] on span at bounding box center [127, 115] width 6 height 6
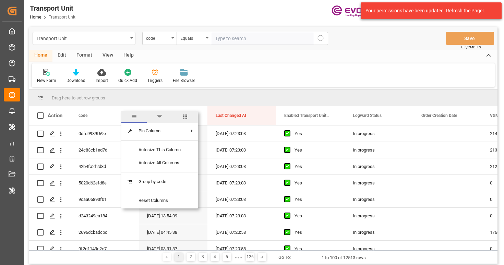
click at [179, 118] on span "columns" at bounding box center [184, 117] width 25 height 12
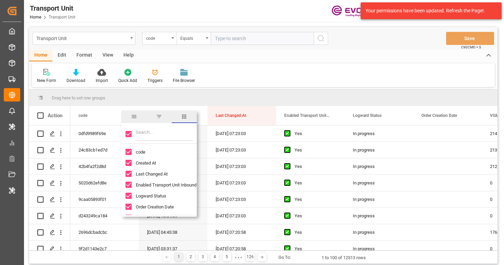
click at [129, 134] on input "Toggle Select All Columns" at bounding box center [129, 134] width 6 height 6
checkbox input "false"
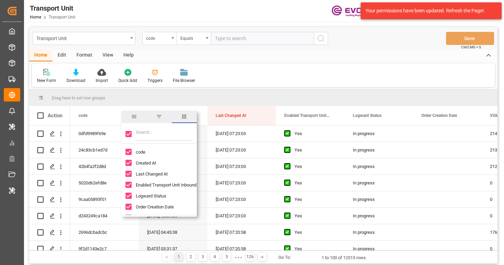
checkbox input "false"
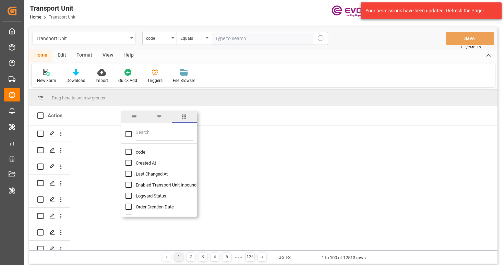
click at [153, 136] on input "Filter Columns Input" at bounding box center [164, 134] width 57 height 14
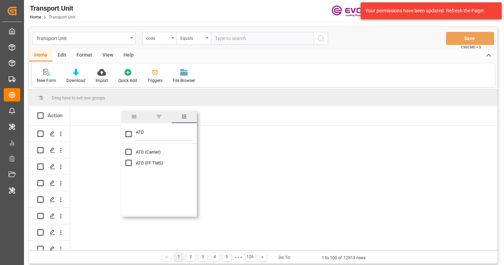
type input "ATD"
click at [143, 151] on span "ATD (Carrier)" at bounding box center [148, 152] width 25 height 5
checkbox input "false"
checkbox input "true"
click at [155, 133] on input "ATD" at bounding box center [164, 134] width 57 height 14
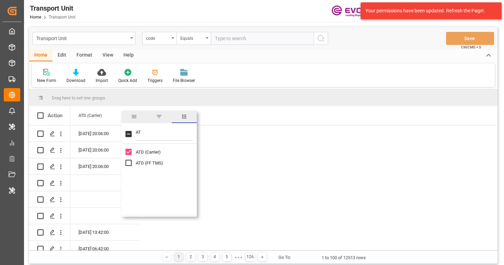
type input "A"
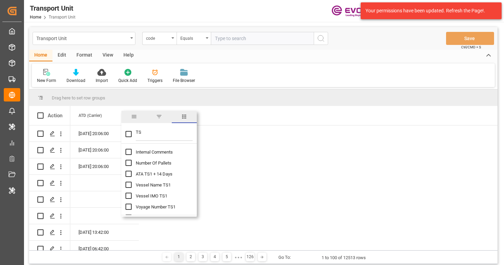
type input "T"
checkbox input "false"
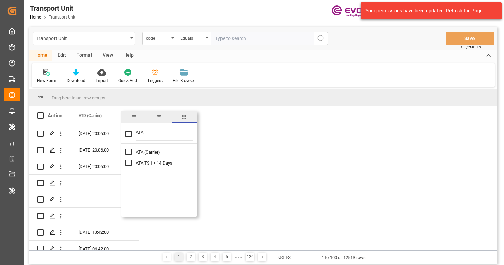
type input "ATA"
click at [129, 163] on input "ATA TS1 + 14 Days column toggle visibility (hidden)" at bounding box center [129, 163] width 6 height 6
checkbox input "true"
checkbox input "false"
click at [162, 138] on input "ATA" at bounding box center [164, 134] width 57 height 14
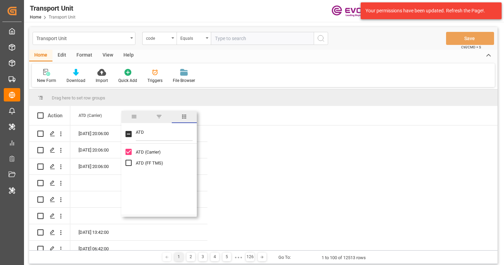
type input "ATD"
click at [144, 165] on span "ATD (FF TMS)" at bounding box center [149, 162] width 27 height 5
checkbox input "true"
click at [142, 163] on span "ATD (FF TMS)" at bounding box center [149, 162] width 27 height 5
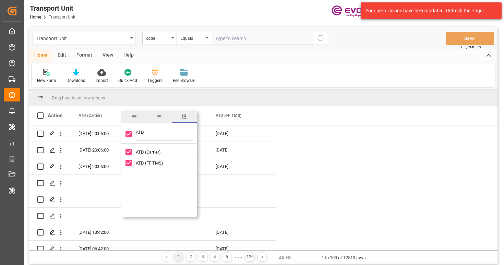
checkbox input "false"
click at [232, 94] on div "Drag here to set row groups" at bounding box center [263, 97] width 468 height 16
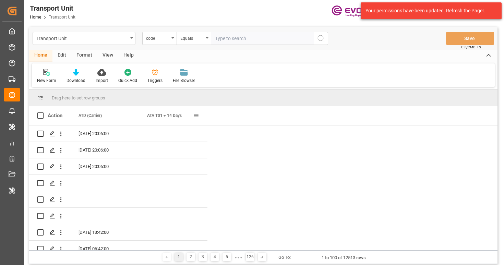
click at [170, 117] on span "ATA TS1 + 14 Days" at bounding box center [164, 115] width 35 height 5
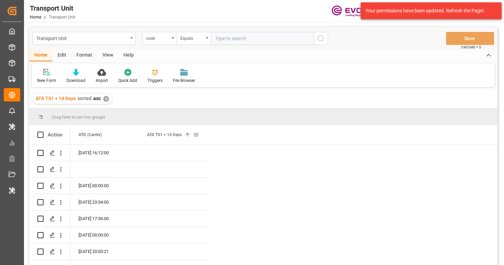
click at [171, 139] on div "ATA TS1 + 14 Days 1" at bounding box center [170, 134] width 46 height 19
click at [62, 153] on icon "open menu" at bounding box center [60, 153] width 7 height 7
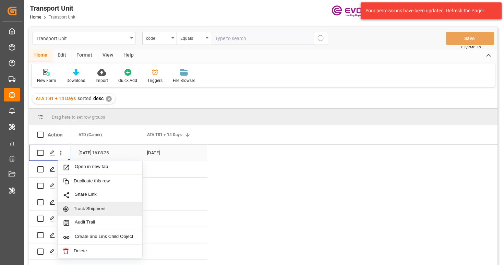
click at [87, 206] on span "Track Shipment" at bounding box center [105, 209] width 63 height 6
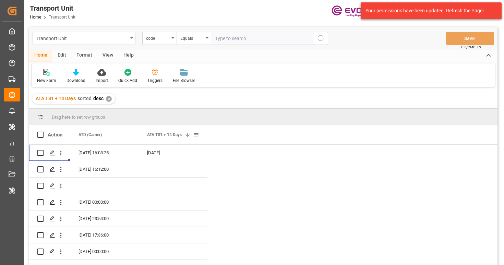
click at [200, 136] on div "ATA TS1 + 14 Days 1" at bounding box center [173, 134] width 69 height 19
click at [196, 135] on span at bounding box center [196, 135] width 6 height 6
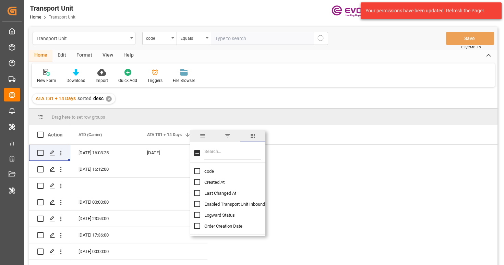
click at [214, 155] on input "Filter Columns Input" at bounding box center [232, 153] width 57 height 14
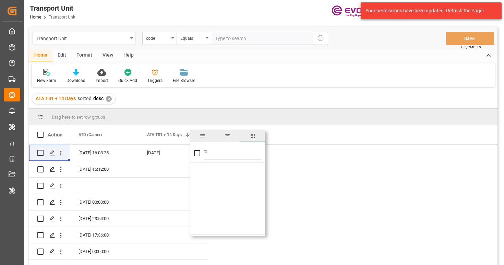
type input "t"
checkbox input "false"
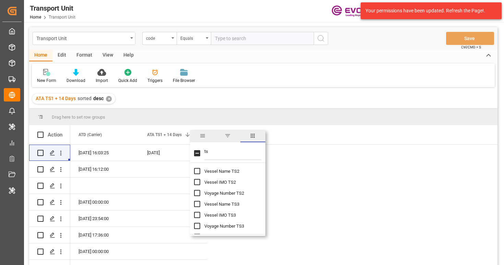
scroll to position [65, 0]
type input "ts"
click at [198, 195] on input "Voyage Number TS2 column toggle visibility (hidden)" at bounding box center [197, 194] width 6 height 6
checkbox input "true"
click at [199, 174] on input "Vessel Name TS2 column toggle visibility (hidden)" at bounding box center [197, 172] width 6 height 6
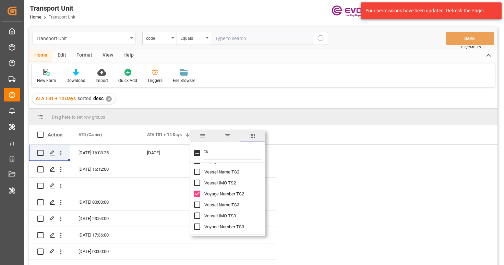
checkbox input "true"
click at [199, 183] on input "Vessel IMO TS2 column toggle visibility (hidden)" at bounding box center [197, 183] width 6 height 6
checkbox input "true"
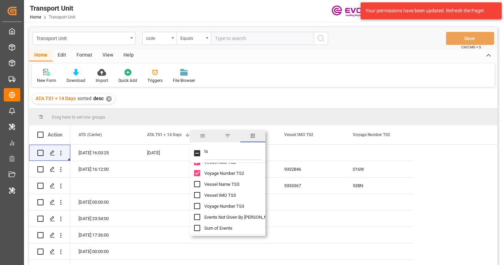
scroll to position [90, 0]
click at [199, 182] on input "Vessel Name TS3 column toggle visibility (hidden)" at bounding box center [197, 180] width 6 height 6
checkbox input "true"
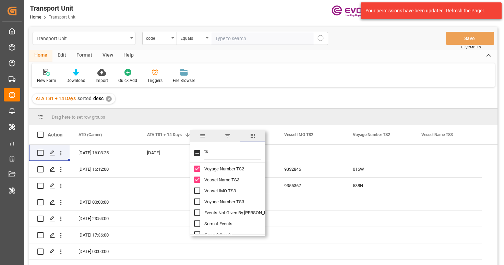
click at [198, 191] on input "Vessel IMO TS3 column toggle visibility (hidden)" at bounding box center [197, 191] width 6 height 6
checkbox input "true"
click at [196, 203] on input "Voyage Number TS3 column toggle visibility (hidden)" at bounding box center [197, 202] width 6 height 6
checkbox input "true"
click at [261, 117] on div "Drag here to set row groups" at bounding box center [263, 117] width 468 height 16
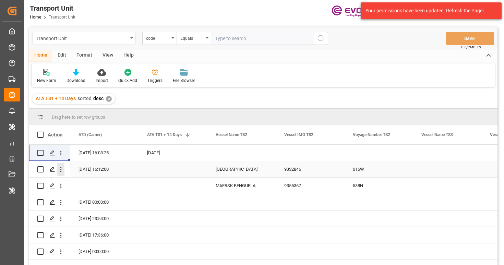
click at [62, 170] on icon "open menu" at bounding box center [60, 169] width 7 height 7
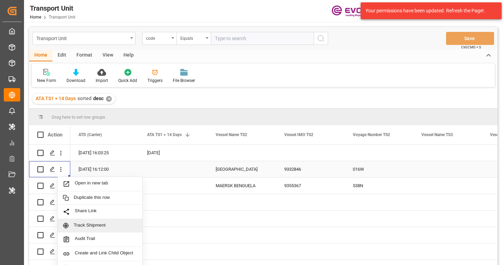
click at [86, 230] on div "Track Shipment" at bounding box center [100, 225] width 85 height 13
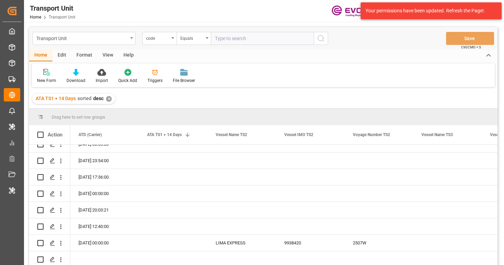
scroll to position [60, 0]
click at [193, 173] on div "Press SPACE to select this row." at bounding box center [173, 175] width 69 height 16
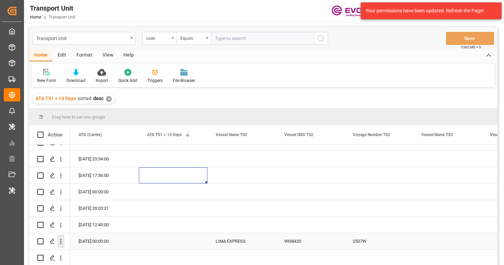
click at [62, 240] on icon "open menu" at bounding box center [60, 241] width 7 height 7
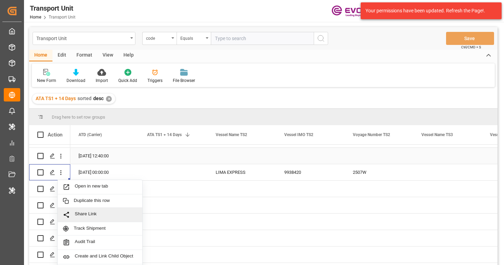
scroll to position [132, 0]
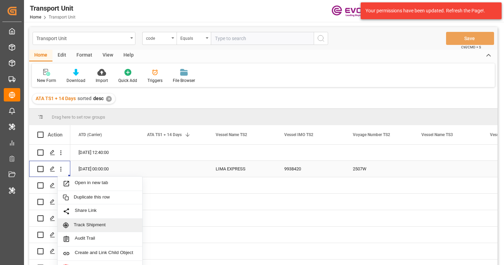
click at [101, 227] on span "Track Shipment" at bounding box center [105, 225] width 63 height 6
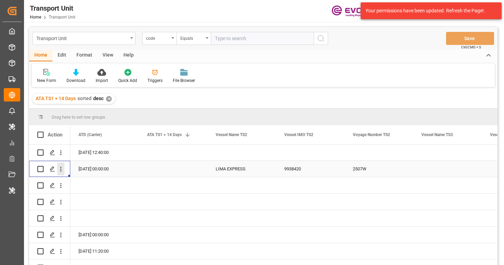
click at [60, 171] on icon "open menu" at bounding box center [60, 169] width 7 height 7
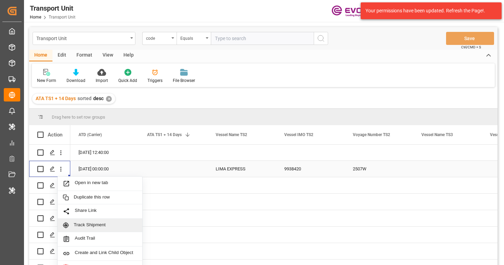
click at [86, 227] on span "Track Shipment" at bounding box center [105, 225] width 63 height 6
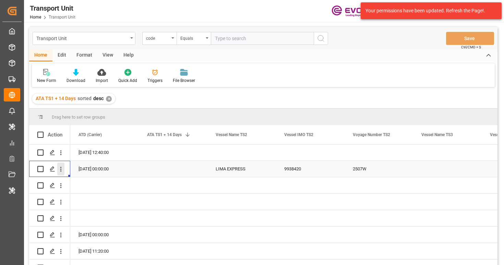
click at [62, 171] on icon "open menu" at bounding box center [60, 169] width 7 height 7
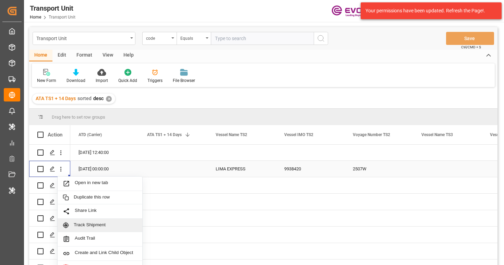
click at [93, 225] on span "Track Shipment" at bounding box center [105, 225] width 63 height 6
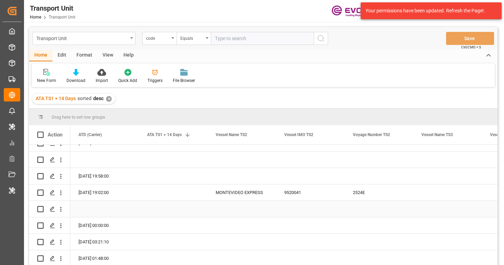
scroll to position [549, 0]
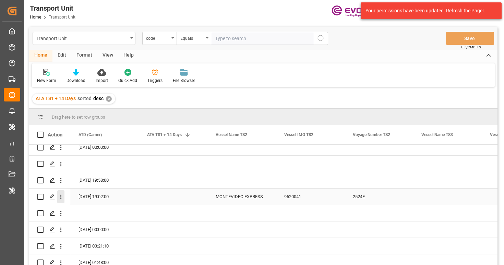
click at [62, 199] on icon "open menu" at bounding box center [60, 196] width 7 height 7
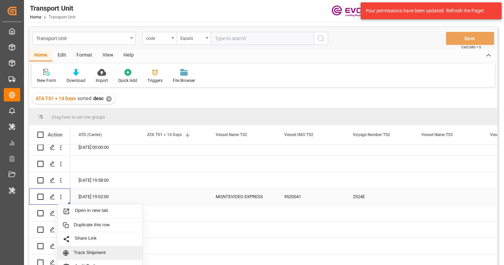
click at [94, 251] on span "Track Shipment" at bounding box center [105, 253] width 63 height 6
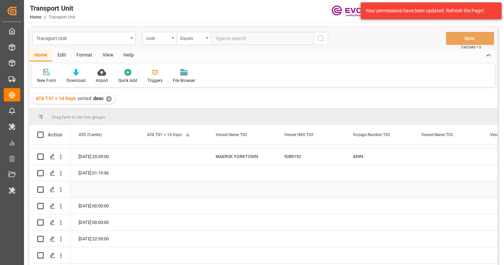
scroll to position [749, 0]
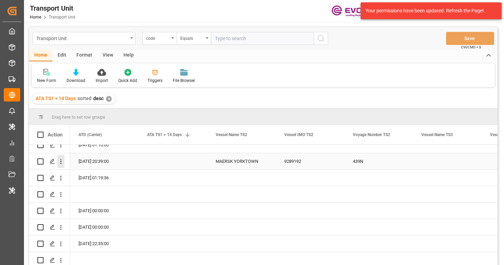
click at [59, 162] on icon "open menu" at bounding box center [60, 161] width 7 height 7
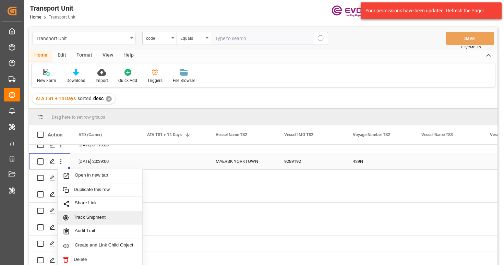
click at [91, 215] on span "Track Shipment" at bounding box center [105, 218] width 63 height 6
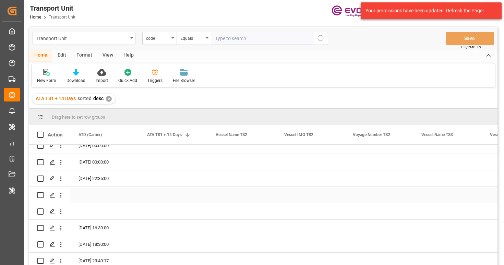
click at [137, 198] on div "Press SPACE to select this row." at bounding box center [104, 195] width 69 height 16
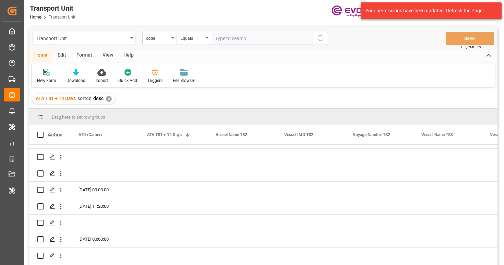
scroll to position [0, 0]
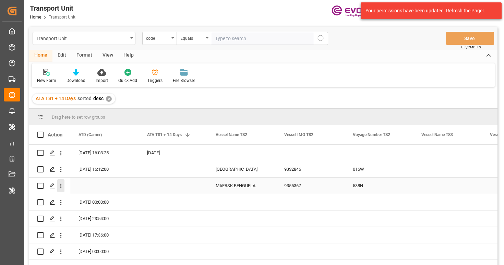
click at [61, 187] on icon "open menu" at bounding box center [60, 185] width 7 height 7
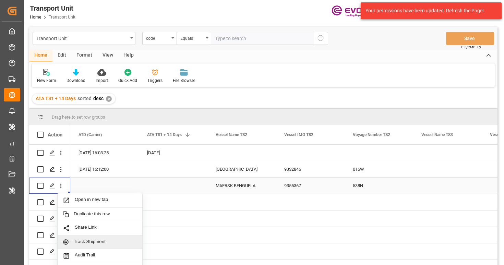
click at [85, 246] on div "Track Shipment" at bounding box center [100, 242] width 85 height 13
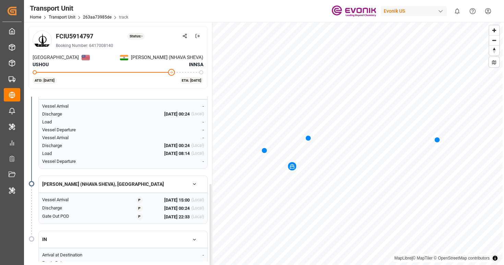
scroll to position [184, 0]
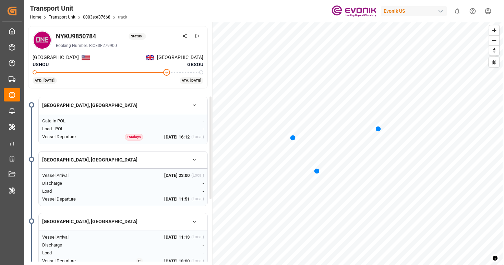
scroll to position [114, 0]
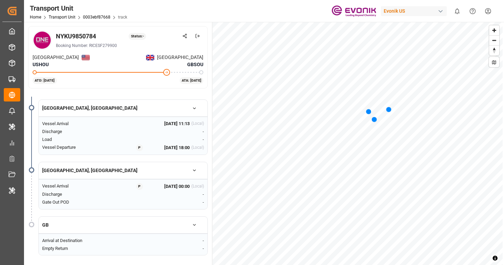
click at [117, 204] on div "NYKU9850784 Status: - Booking Number: RICESF279900 [GEOGRAPHIC_DATA] [GEOGRAPHI…" at bounding box center [263, 144] width 479 height 244
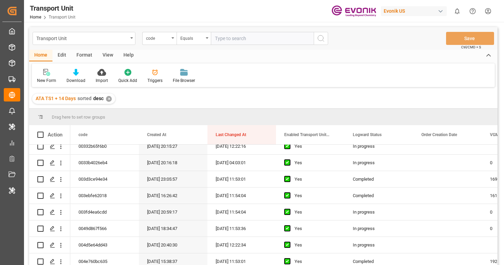
scroll to position [189, 0]
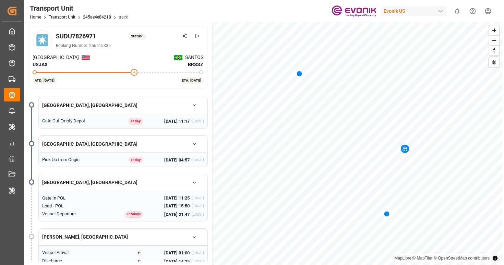
click at [397, 14] on div "Evonik US" at bounding box center [414, 11] width 66 height 10
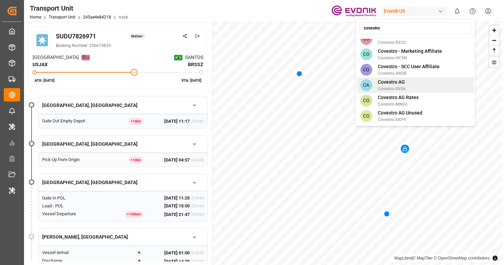
scroll to position [92, 0]
type input "covestro"
click at [427, 77] on div "CA Covestro AG Covestro-0V06" at bounding box center [415, 84] width 117 height 15
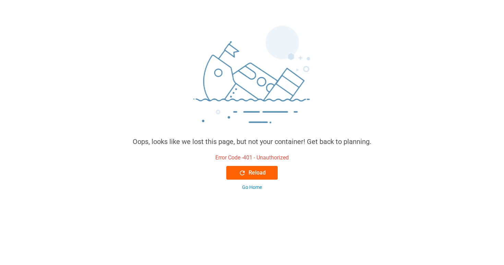
click at [248, 175] on div "Reload" at bounding box center [252, 173] width 27 height 8
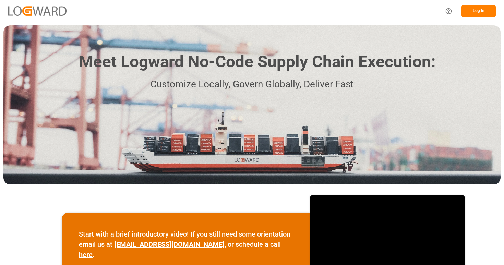
click at [482, 12] on button "Log In" at bounding box center [479, 11] width 34 height 12
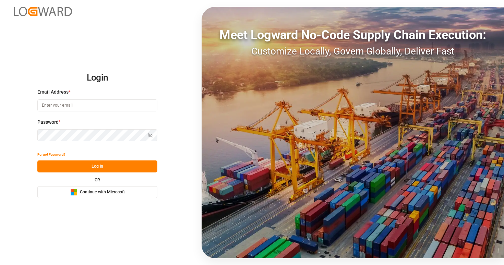
click at [136, 194] on button "Microsoft Logo Continue with Microsoft" at bounding box center [97, 192] width 120 height 12
click at [131, 193] on button "Microsoft Logo Continue with Microsoft" at bounding box center [97, 192] width 120 height 12
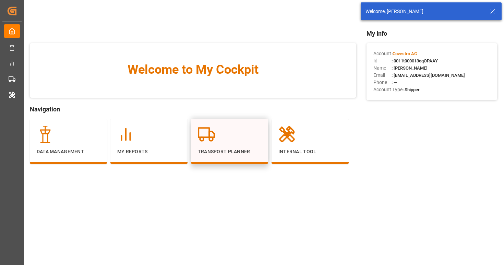
click at [236, 143] on div at bounding box center [229, 134] width 63 height 17
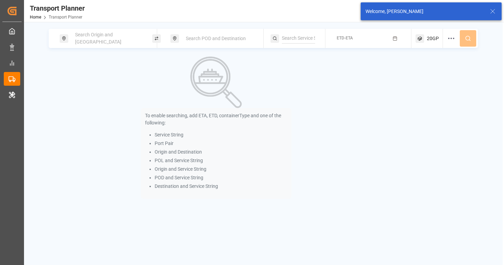
click at [114, 38] on span "Search Origin and [GEOGRAPHIC_DATA]" at bounding box center [98, 38] width 46 height 13
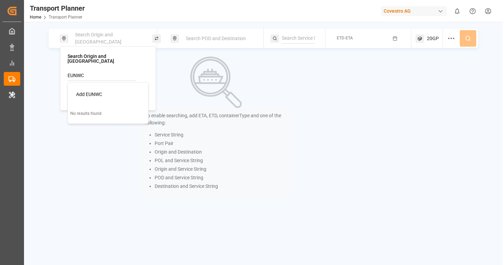
type input "EUNWC"
click at [89, 91] on span "Add EUNWC" at bounding box center [89, 93] width 26 height 5
click at [136, 73] on icon at bounding box center [138, 75] width 5 height 5
click at [114, 88] on input at bounding box center [102, 93] width 69 height 10
paste input "EUNWC"
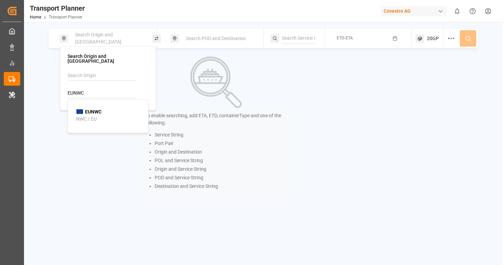
type input "EUNWC"
click at [105, 108] on div "EUNWC NWC / EU" at bounding box center [109, 115] width 67 height 14
click at [201, 38] on span "Search POD and Destination" at bounding box center [216, 38] width 60 height 5
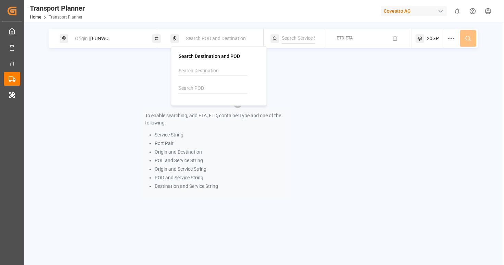
click at [192, 90] on input at bounding box center [213, 88] width 69 height 10
paste input "VNHPP"
type input "VNHPP"
click at [203, 110] on span "VNHPP" at bounding box center [204, 106] width 16 height 7
click at [420, 63] on div "To enable searching, add ETA, ETD, containerType and one of the following: Serv…" at bounding box center [263, 128] width 429 height 142
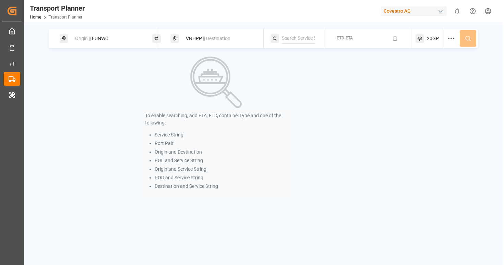
click at [391, 39] on button "ETD-ETA" at bounding box center [369, 38] width 78 height 13
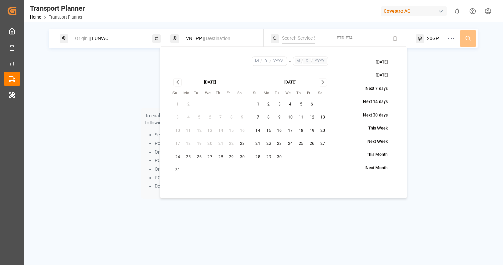
click at [177, 157] on button "24" at bounding box center [177, 157] width 11 height 11
type input "8"
type input "24"
type input "2025"
click at [281, 155] on button "30" at bounding box center [279, 157] width 11 height 11
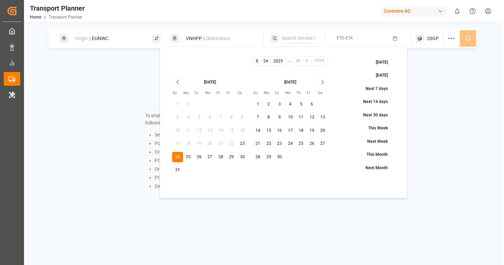
type input "9"
type input "30"
type input "2025"
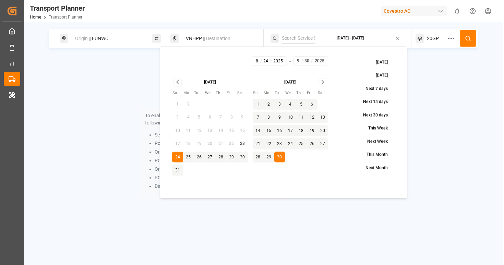
click at [473, 36] on button at bounding box center [468, 38] width 16 height 16
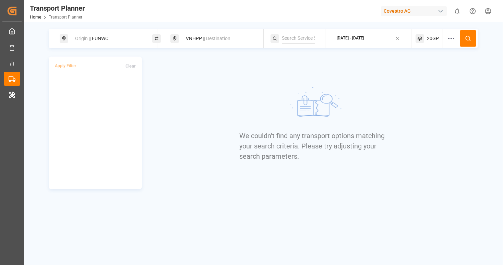
click at [364, 40] on div "2025-08-24 - 2025-09-30" at bounding box center [350, 38] width 27 height 6
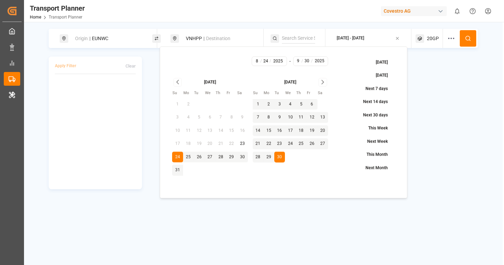
click at [179, 172] on button "31" at bounding box center [177, 170] width 11 height 11
type input "8"
type input "31"
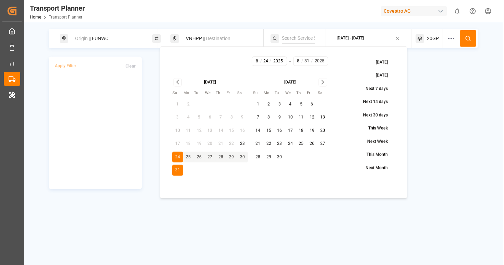
click at [464, 38] on button at bounding box center [468, 38] width 16 height 16
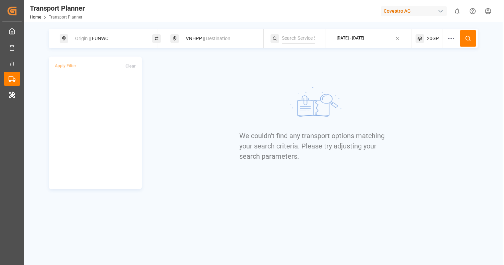
click at [431, 41] on span "20GP" at bounding box center [433, 38] width 12 height 7
click at [448, 39] on icon at bounding box center [451, 38] width 8 height 8
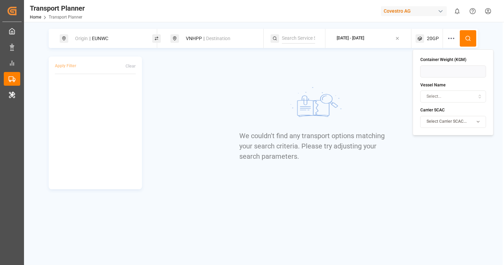
click at [451, 121] on span "Select Carrier SCAC..." at bounding box center [447, 122] width 40 height 6
type input "oney"
click at [451, 150] on div "ONEY" at bounding box center [456, 148] width 70 height 10
click at [465, 40] on icon at bounding box center [468, 38] width 6 height 6
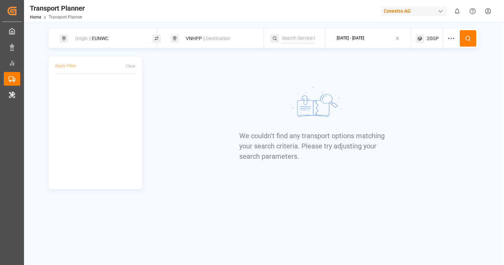
click at [300, 36] on input at bounding box center [298, 38] width 33 height 10
paste input "VNHPP"
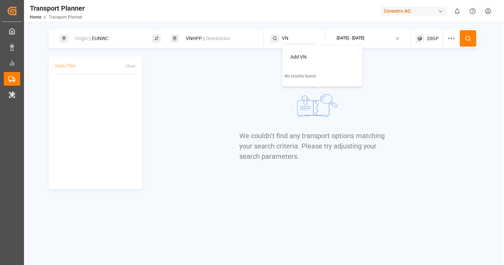
type input "V"
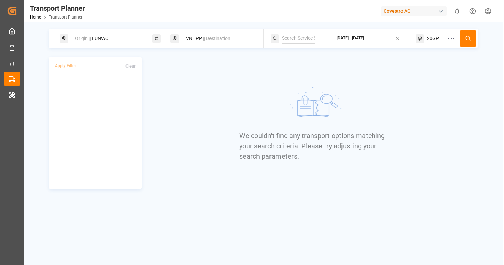
click at [413, 14] on div "Covestro AG" at bounding box center [414, 11] width 66 height 10
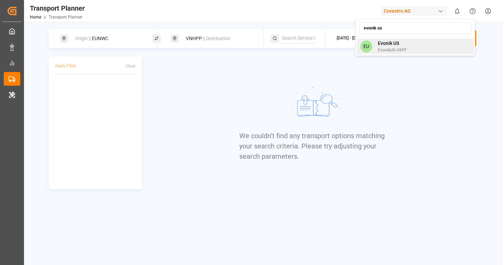
type input "evonik us"
click at [426, 41] on div "EU Evonik US EvonikUS-4XPF" at bounding box center [415, 46] width 117 height 15
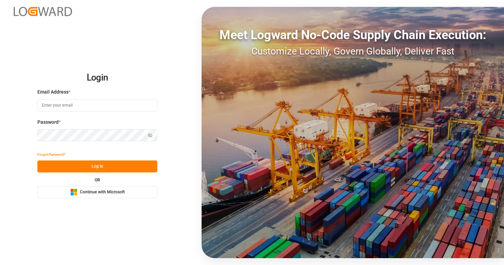
click at [120, 198] on div "Login Email Address * Password * Show password Forgot Password? Log In OR Micro…" at bounding box center [252, 132] width 504 height 265
click at [118, 191] on span "Continue with Microsoft" at bounding box center [102, 192] width 45 height 6
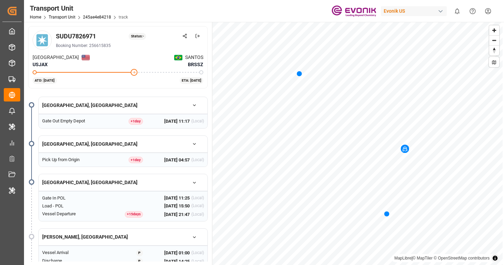
click at [264, 9] on div "Transport Unit Home Transport Unit 245ae4e84218 track Evonik US 0 Notifications…" at bounding box center [261, 11] width 485 height 22
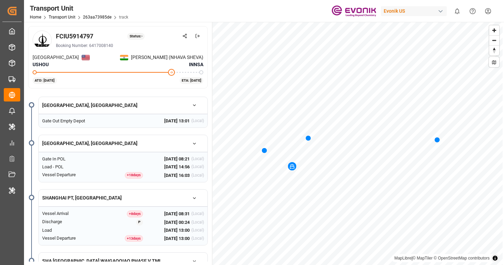
scroll to position [184, 0]
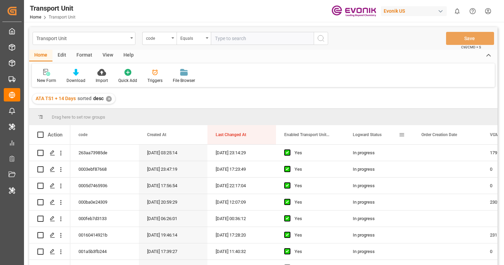
scroll to position [189, 0]
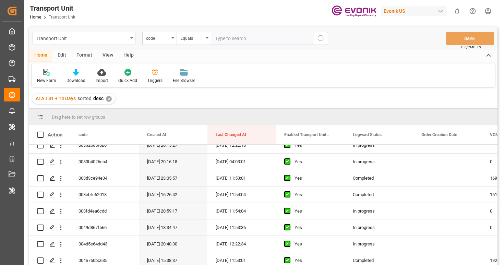
click at [421, 7] on div "Evonik US" at bounding box center [414, 11] width 66 height 10
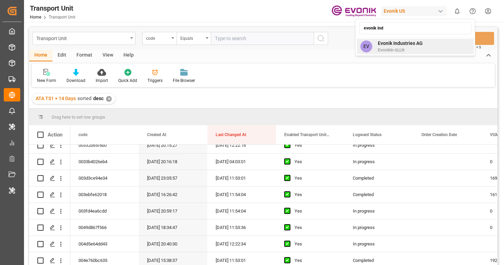
type input "evonik ind"
click at [430, 49] on div "EV Evonik Industries AG EvonikIn-6LLN" at bounding box center [415, 46] width 117 height 15
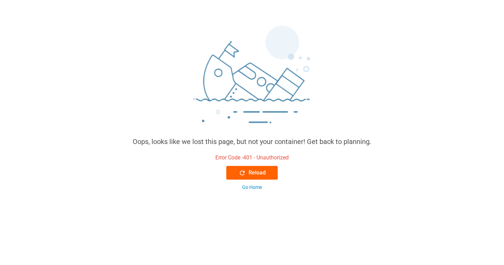
click at [265, 177] on div "Reload" at bounding box center [252, 173] width 27 height 8
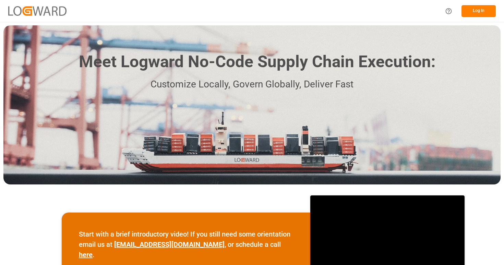
click at [475, 17] on button "Log In" at bounding box center [479, 11] width 34 height 12
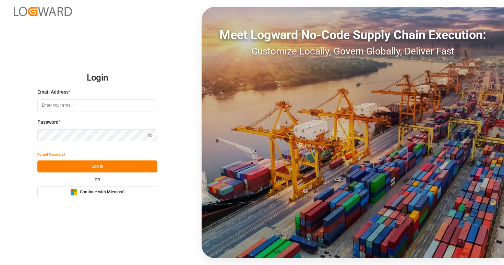
click at [132, 194] on button "Microsoft Logo Continue with Microsoft" at bounding box center [97, 192] width 120 height 12
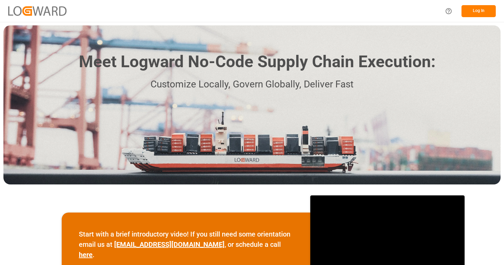
click at [484, 8] on button "Log In" at bounding box center [479, 11] width 34 height 12
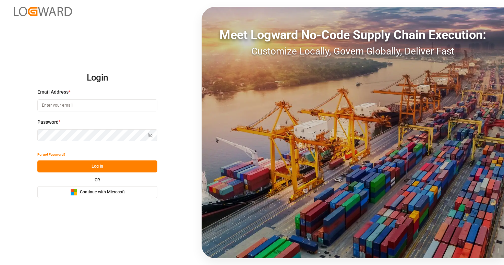
click at [112, 192] on span "Continue with Microsoft" at bounding box center [102, 192] width 45 height 6
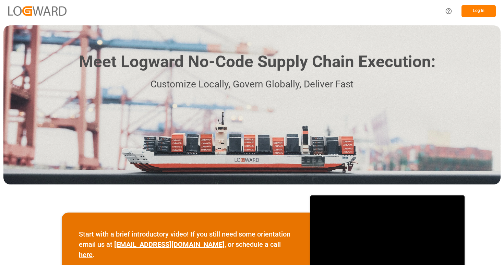
click at [467, 17] on div "Log In" at bounding box center [468, 10] width 55 height 15
click at [468, 11] on button "Log In" at bounding box center [479, 11] width 34 height 12
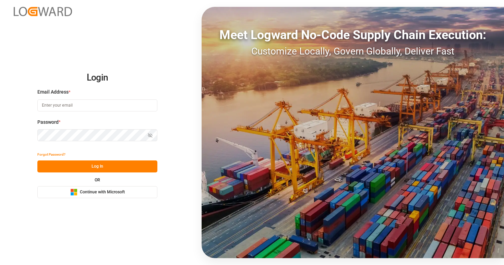
click at [134, 194] on button "Microsoft Logo Continue with Microsoft" at bounding box center [97, 192] width 120 height 12
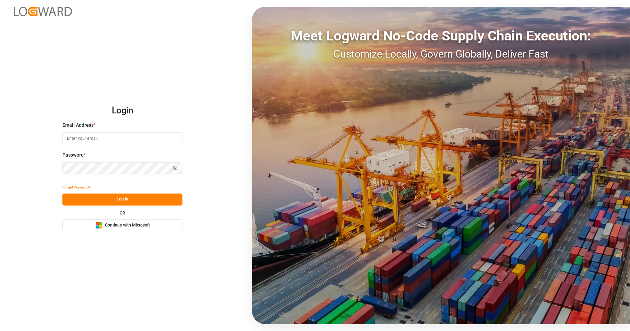
click at [128, 227] on span "Continue with Microsoft" at bounding box center [127, 226] width 45 height 6
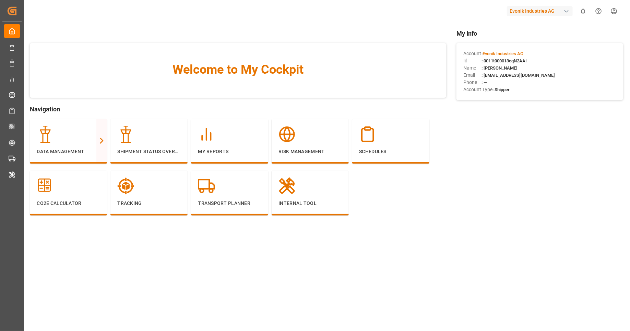
click at [541, 10] on div "Evonik Industries AG" at bounding box center [540, 11] width 66 height 10
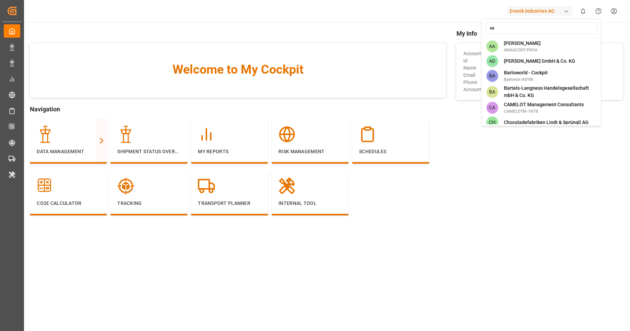
type input "c"
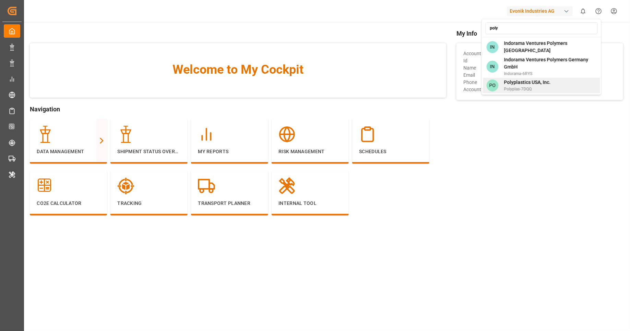
type input "poly"
click at [522, 86] on span "Polyplas-7DQQ" at bounding box center [527, 89] width 47 height 6
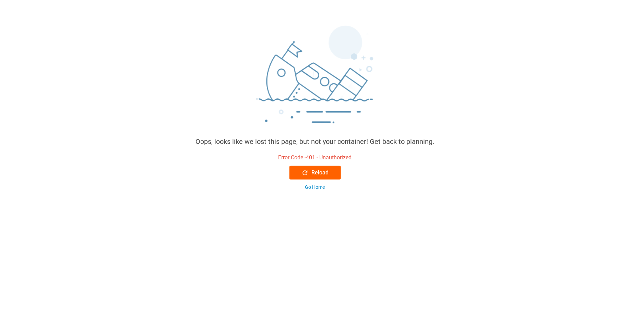
click at [325, 174] on div "Reload" at bounding box center [314, 173] width 27 height 8
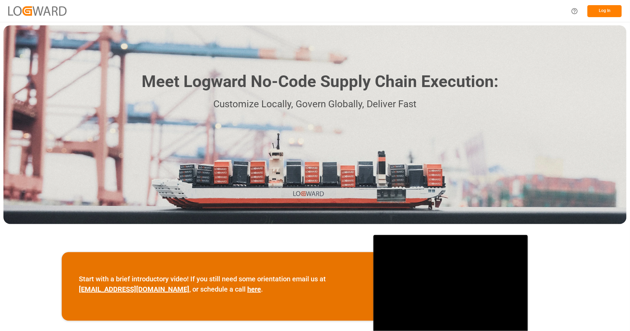
click at [603, 15] on button "Log In" at bounding box center [604, 11] width 34 height 12
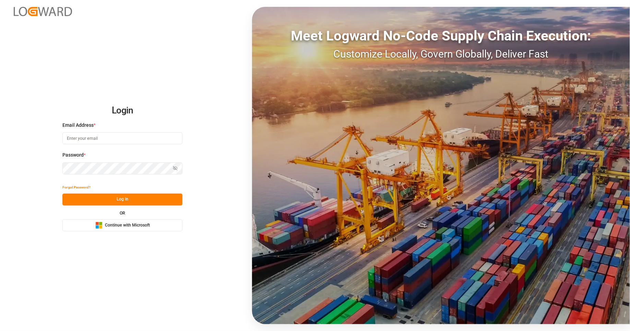
click at [146, 231] on button "Microsoft Logo Continue with Microsoft" at bounding box center [122, 225] width 120 height 12
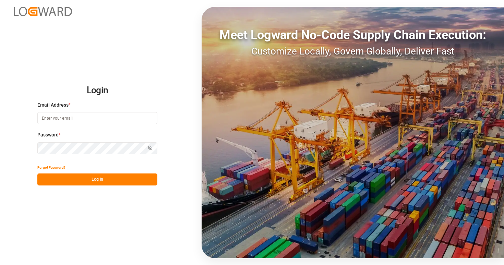
click at [149, 120] on input at bounding box center [97, 118] width 120 height 12
type input "[EMAIL_ADDRESS][DOMAIN_NAME]"
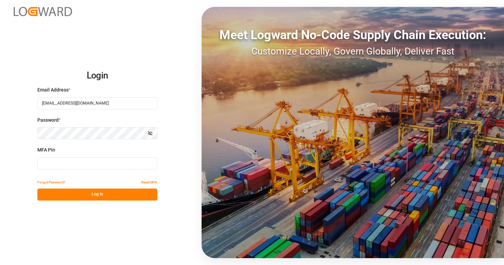
click at [107, 159] on input at bounding box center [97, 163] width 120 height 12
type input "184454"
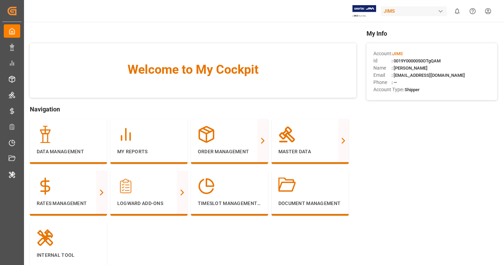
click at [401, 12] on div "JIMS 0 Notifications Only show unread All Watching Mark all categories read No …" at bounding box center [263, 132] width 481 height 265
click at [401, 12] on div "JIMS" at bounding box center [414, 11] width 66 height 10
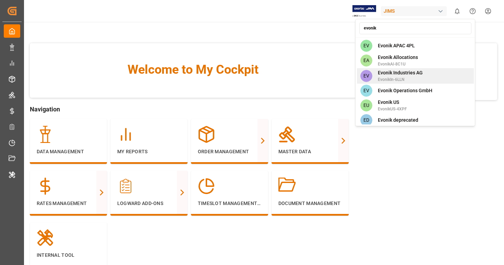
type input "evonik"
click at [415, 80] on span "EvonikIn-6LLN" at bounding box center [400, 79] width 45 height 6
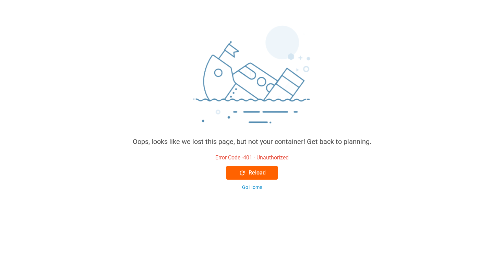
click at [264, 170] on div "Reload" at bounding box center [252, 173] width 27 height 8
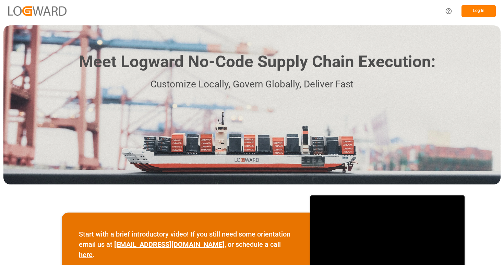
click at [477, 15] on button "Log In" at bounding box center [479, 11] width 34 height 12
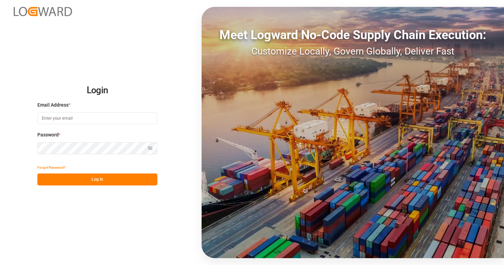
click at [131, 116] on input at bounding box center [97, 118] width 120 height 12
click at [0, 265] on com-1password-button at bounding box center [0, 265] width 0 height 0
type input "[EMAIL_ADDRESS][DOMAIN_NAME]"
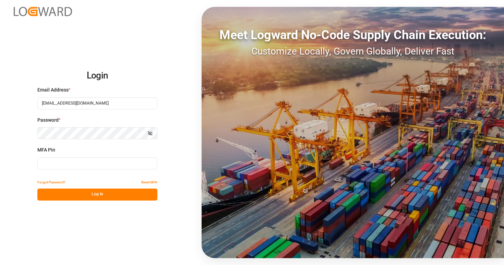
type input "318796"
click at [102, 168] on input "318796" at bounding box center [97, 163] width 120 height 12
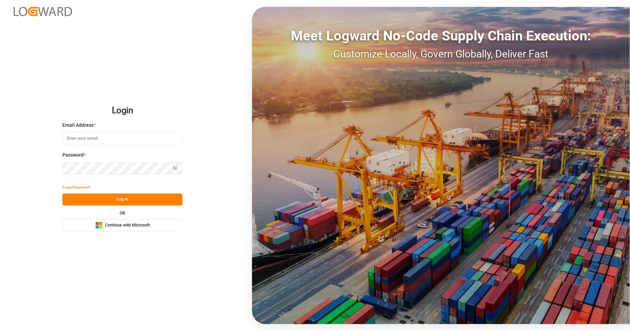
click at [132, 229] on button "Microsoft Logo Continue with Microsoft" at bounding box center [122, 225] width 120 height 12
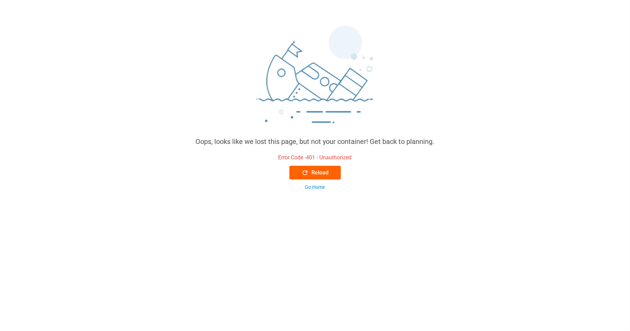
click at [330, 177] on button "Reload" at bounding box center [314, 173] width 51 height 14
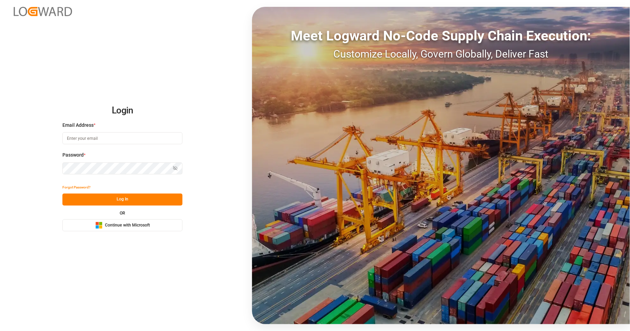
click at [104, 138] on input at bounding box center [122, 138] width 120 height 12
type input "[EMAIL_ADDRESS][DOMAIN_NAME]"
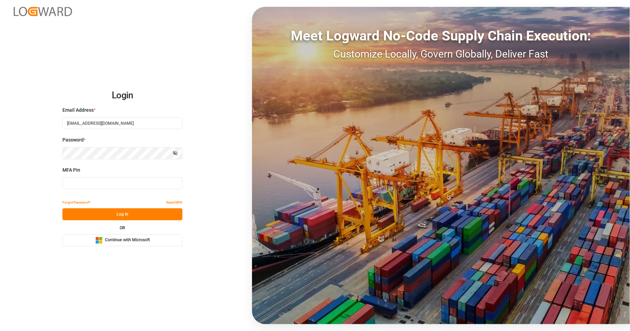
type input "963434"
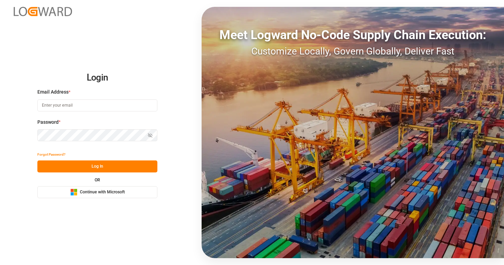
click at [104, 187] on button "Microsoft Logo Continue with Microsoft" at bounding box center [97, 192] width 120 height 12
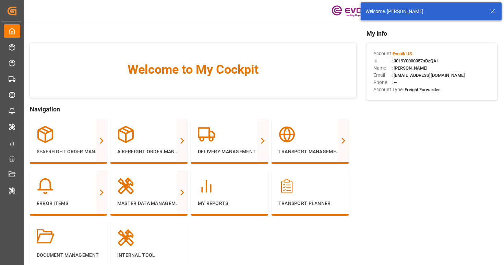
click at [491, 11] on icon at bounding box center [493, 11] width 8 height 8
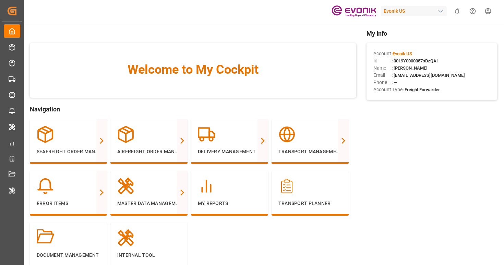
click at [397, 13] on div "Evonik US" at bounding box center [414, 11] width 66 height 10
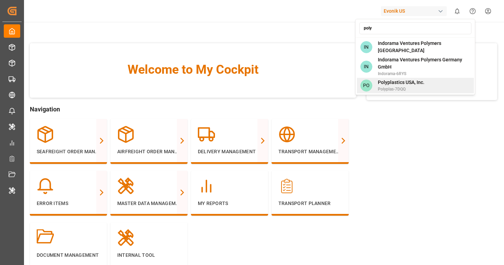
type input "poly"
click at [417, 81] on span "Polyplastics USA, Inc." at bounding box center [401, 82] width 47 height 7
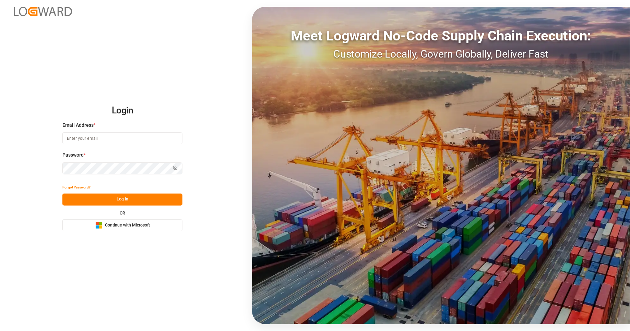
click at [127, 225] on span "Continue with Microsoft" at bounding box center [127, 226] width 45 height 6
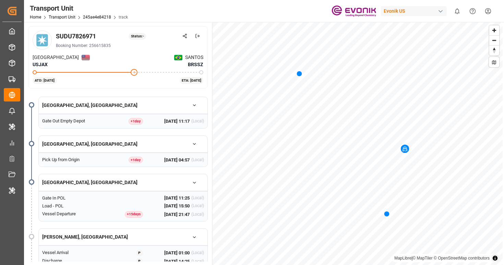
click at [261, 22] on header "Transport Unit Home Transport Unit 245ae4e84218 track Evonik US 0 Notifications…" at bounding box center [261, 11] width 485 height 22
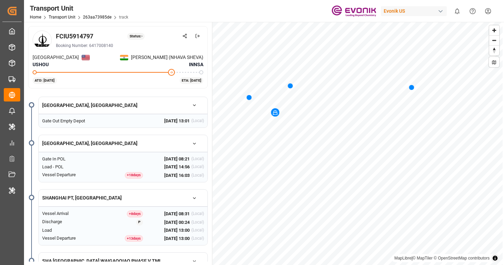
scroll to position [184, 0]
click at [97, 19] on link "263aa73985de" at bounding box center [97, 17] width 28 height 5
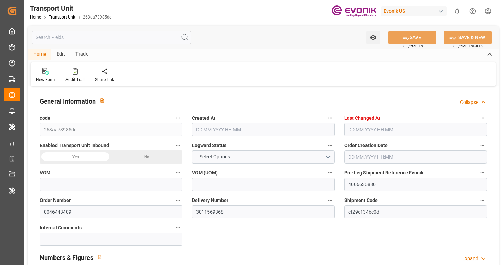
type input "17925.502"
type input "Cosco"
type input "COSCO Shipping Co. Ltd."
type input "USHOU"
type input "INNSA"
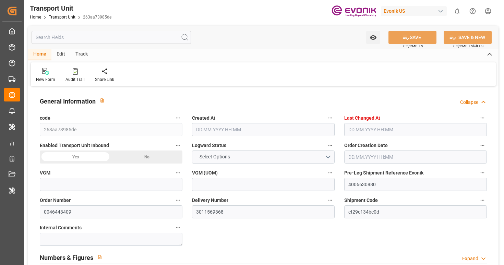
type input "9310240"
type input "USHOU"
type input "INNSA"
type input "9299654"
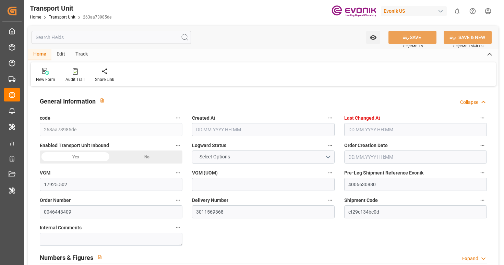
type input "15733.6"
type input "05.05.2025 03:25"
type input "30.08.2025 08:16"
type input "21.09.2025"
type input "06.06.2025 13:01"
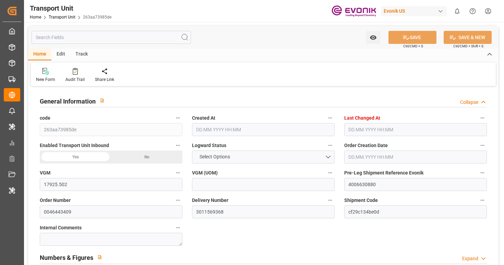
type input "23.06.2025 08:21"
type input "03.07.2025 00:00"
type input "15.06.2025 00:00"
type input "03.07.2025 00:00"
type input "03.07.2025 16:03"
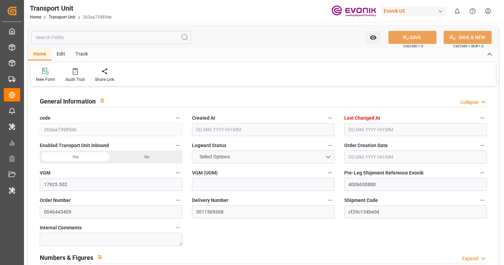
type input "22.09.2025 00:00"
type input "31.08.2025 00:00"
type input "10.09.2025 12:00"
type input "22.09.2025 22:00"
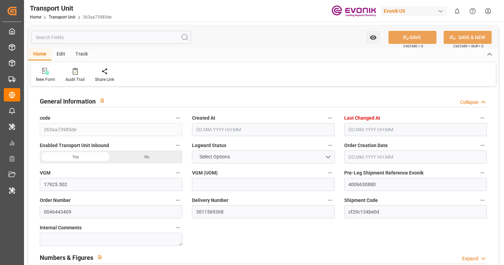
type input "26.06.2025 16:00"
type input "03.07.2025"
type input "02.07.2025 14:56"
type input "03.07.2025 16:30"
type input "03.07.2025 16:15"
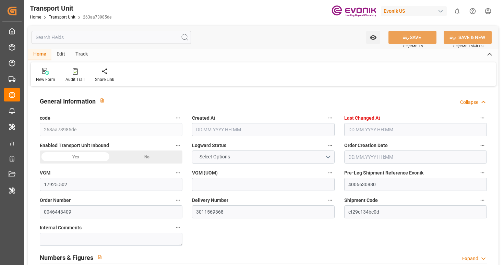
type input "04.08.2025 08:00"
type input "04.08.2025 08:07"
type input "04.08.2025 17:02"
type input "05.08.2025 00:24"
type input "23.08.2025 13:00"
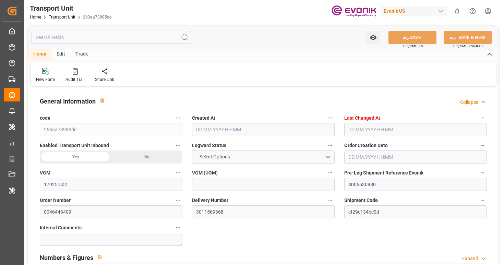
type input "23.08.2025 11:30"
type input "23.08.2025 13:08"
type input "05.08.2025 00:24"
type input "23.08.2025 08:14"
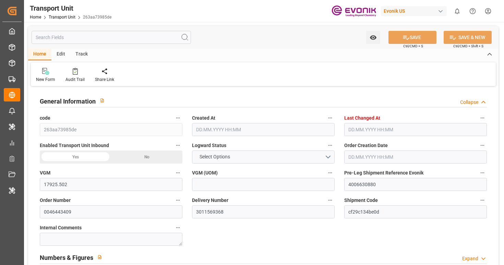
type input "09.09.2025 11:12"
type input "04.08.2025 08:07"
type input "08.09.2025 22:33"
type input "05.08.2025 00:24"
type input "23.08.2025 13:00"
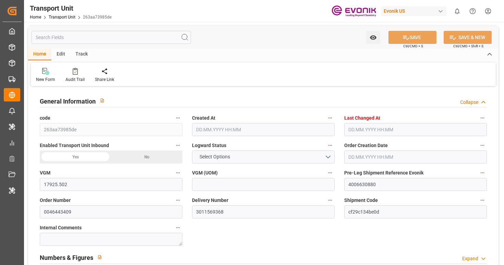
type input "12.09.2025 22:33"
click at [85, 55] on div "Track" at bounding box center [81, 55] width 23 height 12
click at [75, 75] on div "Auto Tracking" at bounding box center [75, 75] width 36 height 15
click at [43, 72] on icon at bounding box center [44, 71] width 7 height 7
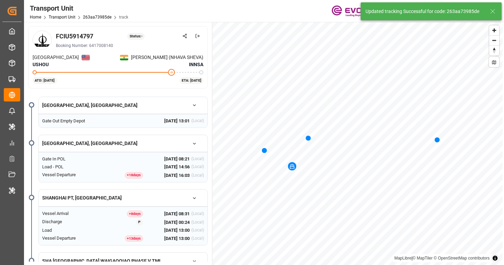
click at [494, 11] on icon at bounding box center [493, 11] width 8 height 8
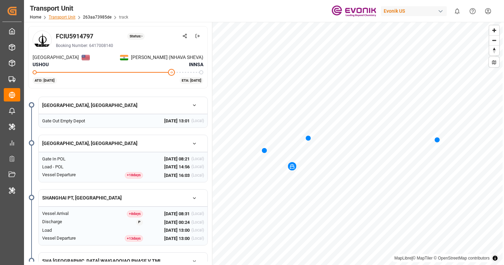
click at [68, 17] on link "Transport Unit" at bounding box center [62, 17] width 27 height 5
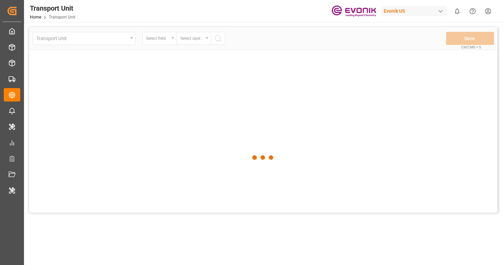
click at [412, 7] on div "Evonik US" at bounding box center [414, 11] width 66 height 10
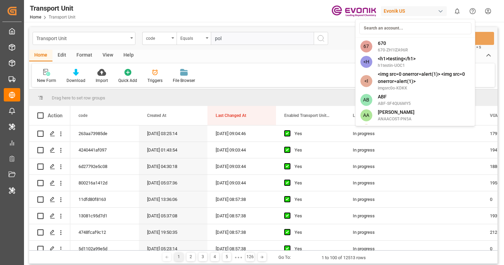
type input "poly"
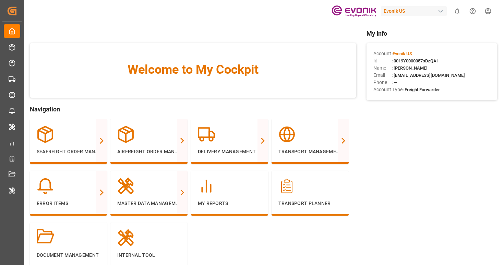
click at [412, 13] on div "Evonik US" at bounding box center [414, 11] width 66 height 10
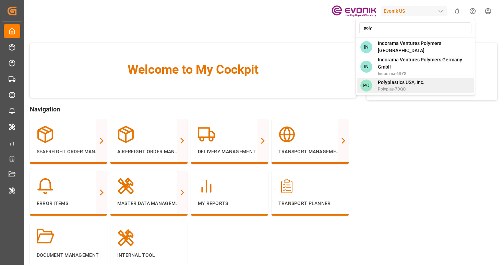
type input "poly"
click at [426, 82] on div "PO Polyplastics USA, Inc. Polyplas-7DQQ" at bounding box center [415, 85] width 117 height 15
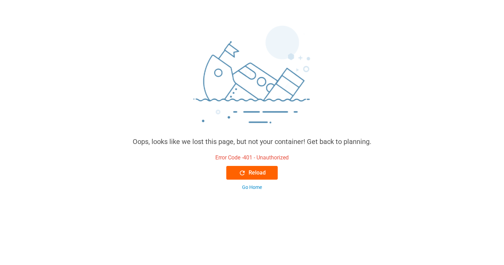
click at [241, 174] on icon at bounding box center [242, 172] width 5 height 5
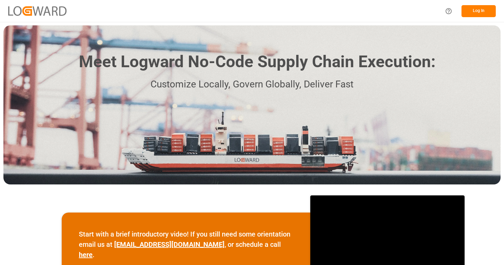
click at [488, 15] on button "Log In" at bounding box center [479, 11] width 34 height 12
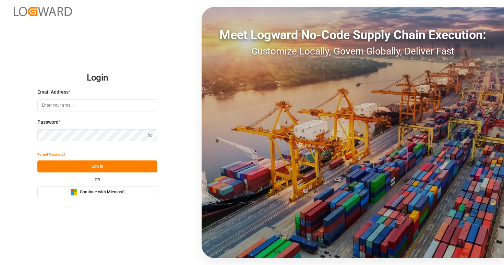
click at [118, 100] on input at bounding box center [97, 105] width 120 height 12
type input "[EMAIL_ADDRESS][DOMAIN_NAME]"
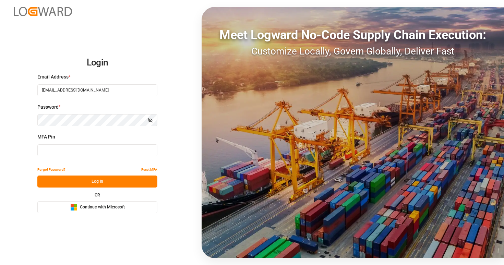
type input "915113"
click at [92, 152] on input "915113" at bounding box center [97, 150] width 120 height 12
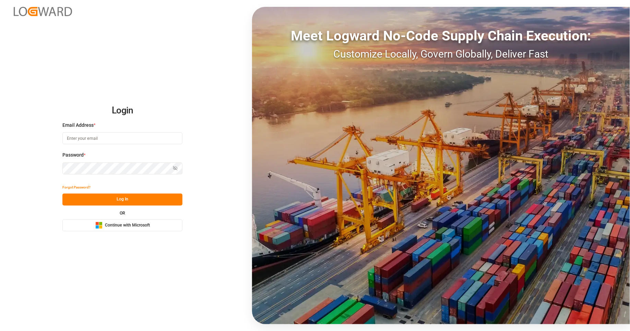
click at [133, 137] on input at bounding box center [122, 138] width 120 height 12
click at [0, 331] on com-1password-button at bounding box center [0, 331] width 0 height 0
type input "[EMAIL_ADDRESS][DOMAIN_NAME]"
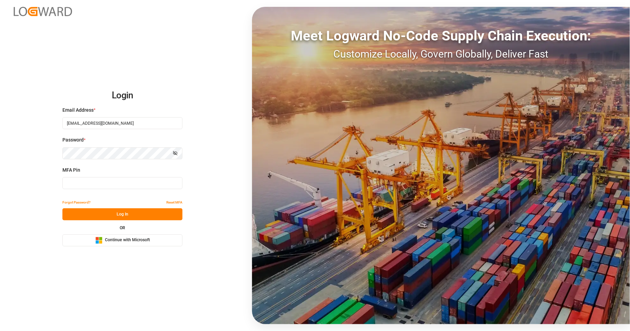
type input "007672"
click at [119, 187] on input "007672" at bounding box center [122, 183] width 120 height 12
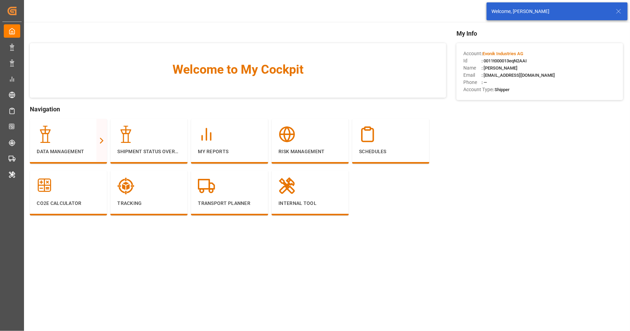
click at [620, 13] on icon at bounding box center [618, 11] width 8 height 8
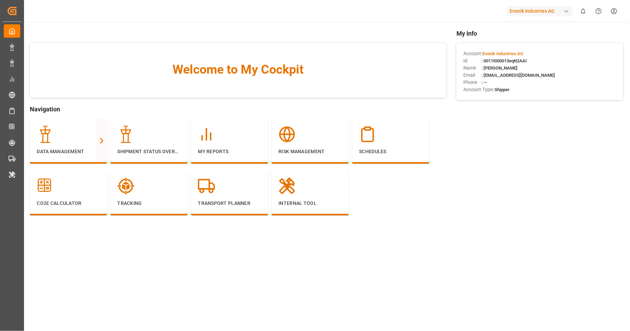
click at [557, 13] on div "Evonik Industries AG" at bounding box center [540, 11] width 66 height 10
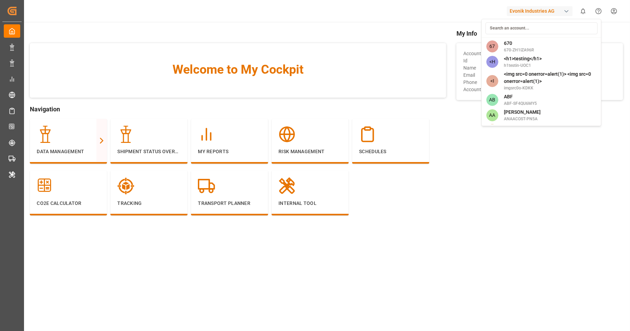
click at [97, 150] on html "Created by potrace 1.15, written by Peter Selinger 2001-2017 Created by potrace…" at bounding box center [315, 165] width 630 height 331
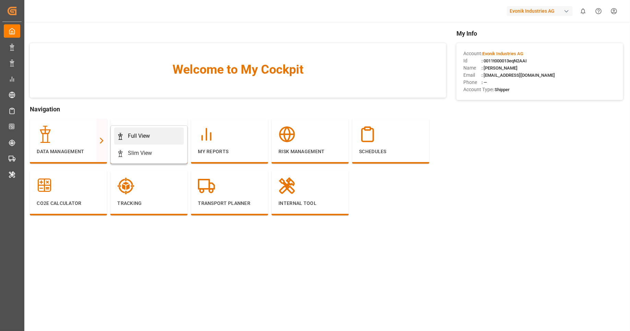
click at [157, 132] on div "Full View" at bounding box center [149, 136] width 64 height 8
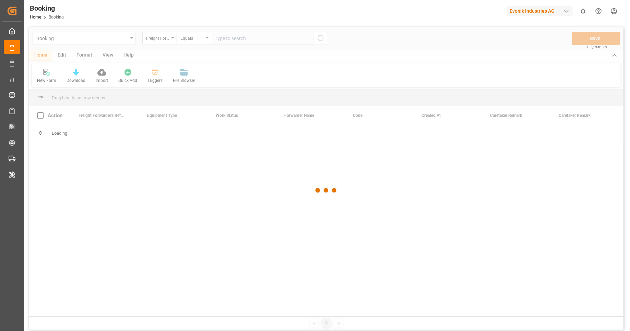
click at [86, 57] on div at bounding box center [326, 190] width 594 height 327
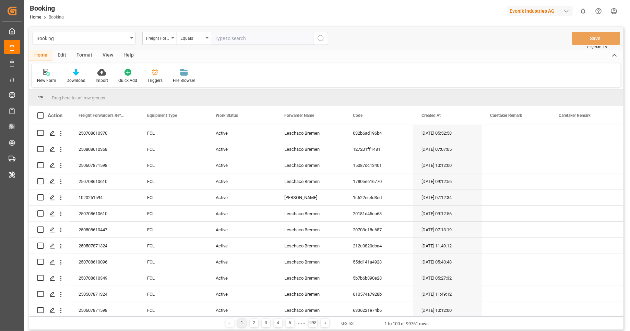
click at [86, 57] on div "Format" at bounding box center [84, 56] width 26 height 12
click at [50, 72] on div at bounding box center [47, 72] width 20 height 7
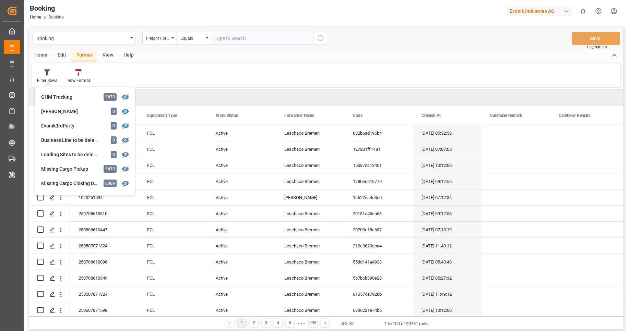
click at [558, 10] on div "Evonik Industries AG" at bounding box center [540, 11] width 66 height 10
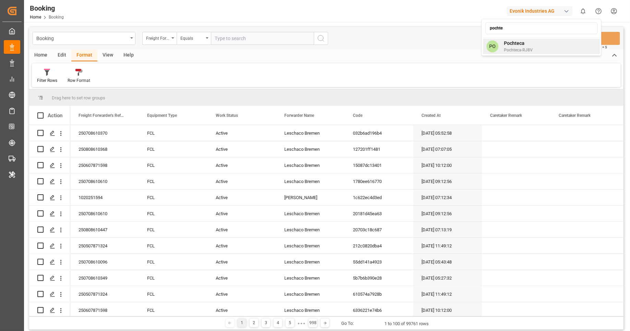
type input "pochte"
click at [548, 45] on div "PO Pochteca Pochteca-RJ8V" at bounding box center [541, 46] width 117 height 15
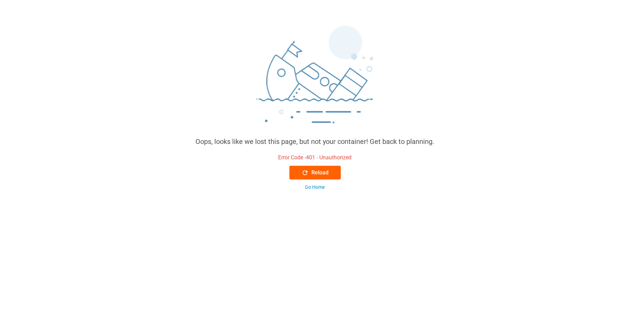
click at [315, 171] on div "Reload" at bounding box center [314, 173] width 27 height 8
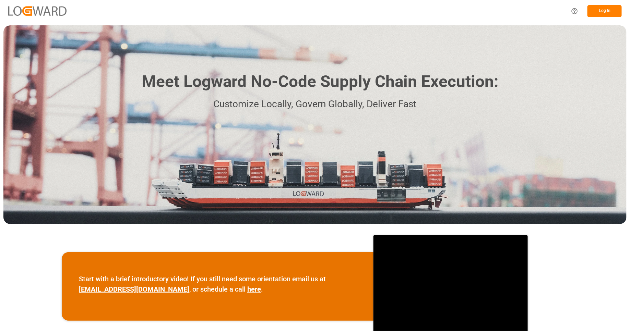
click at [608, 8] on button "Log In" at bounding box center [604, 11] width 34 height 12
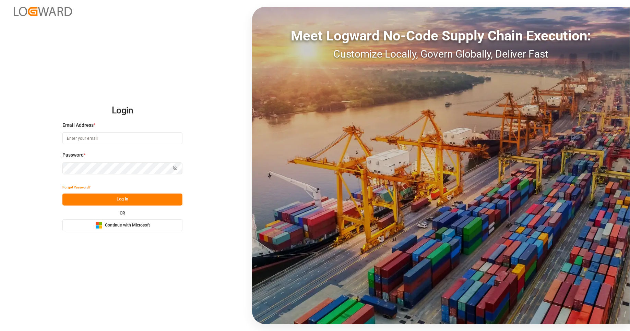
click at [116, 142] on input at bounding box center [122, 138] width 120 height 12
type input "[EMAIL_ADDRESS][DOMAIN_NAME]"
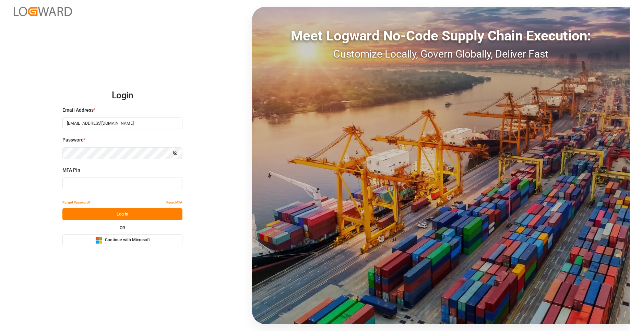
type input "911827"
click at [116, 180] on input "911827" at bounding box center [122, 183] width 120 height 12
